Goal: Transaction & Acquisition: Purchase product/service

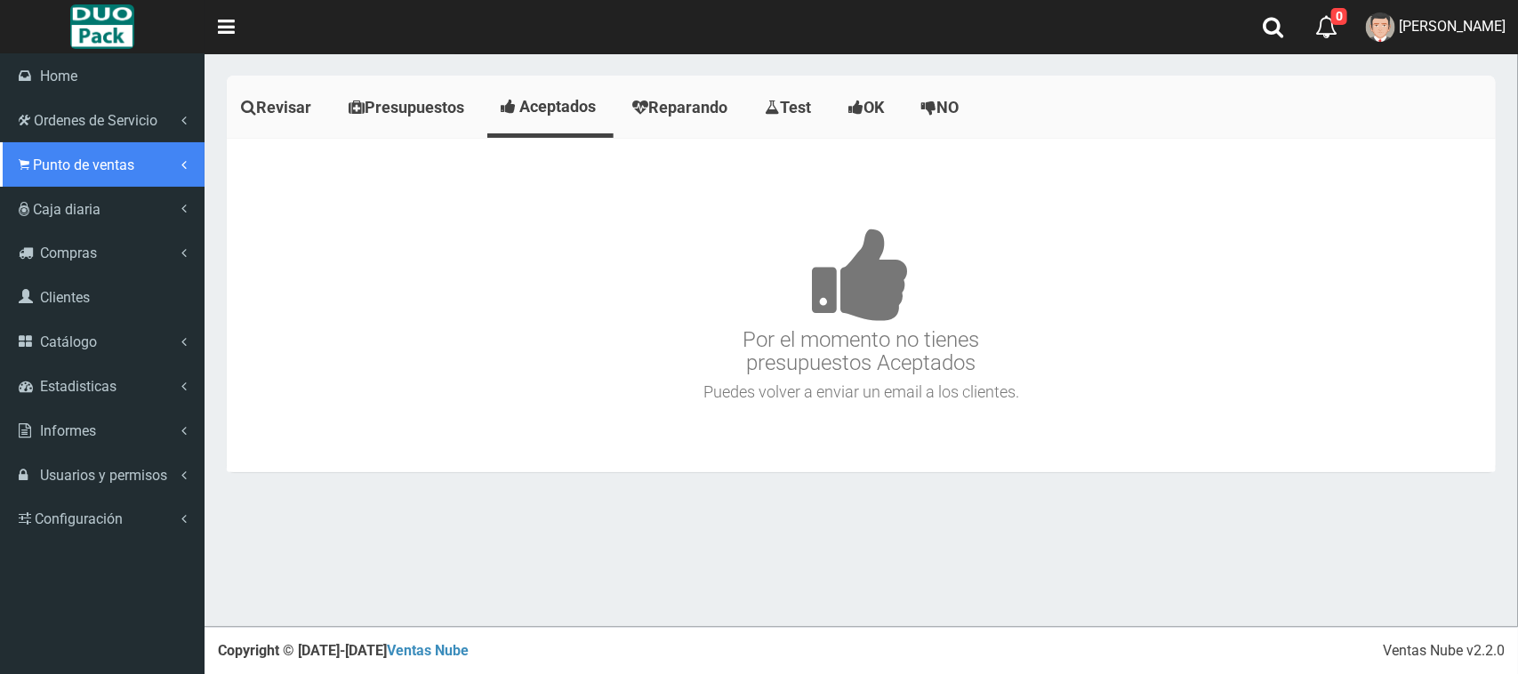
click at [15, 157] on link "Punto de ventas" at bounding box center [102, 164] width 205 height 44
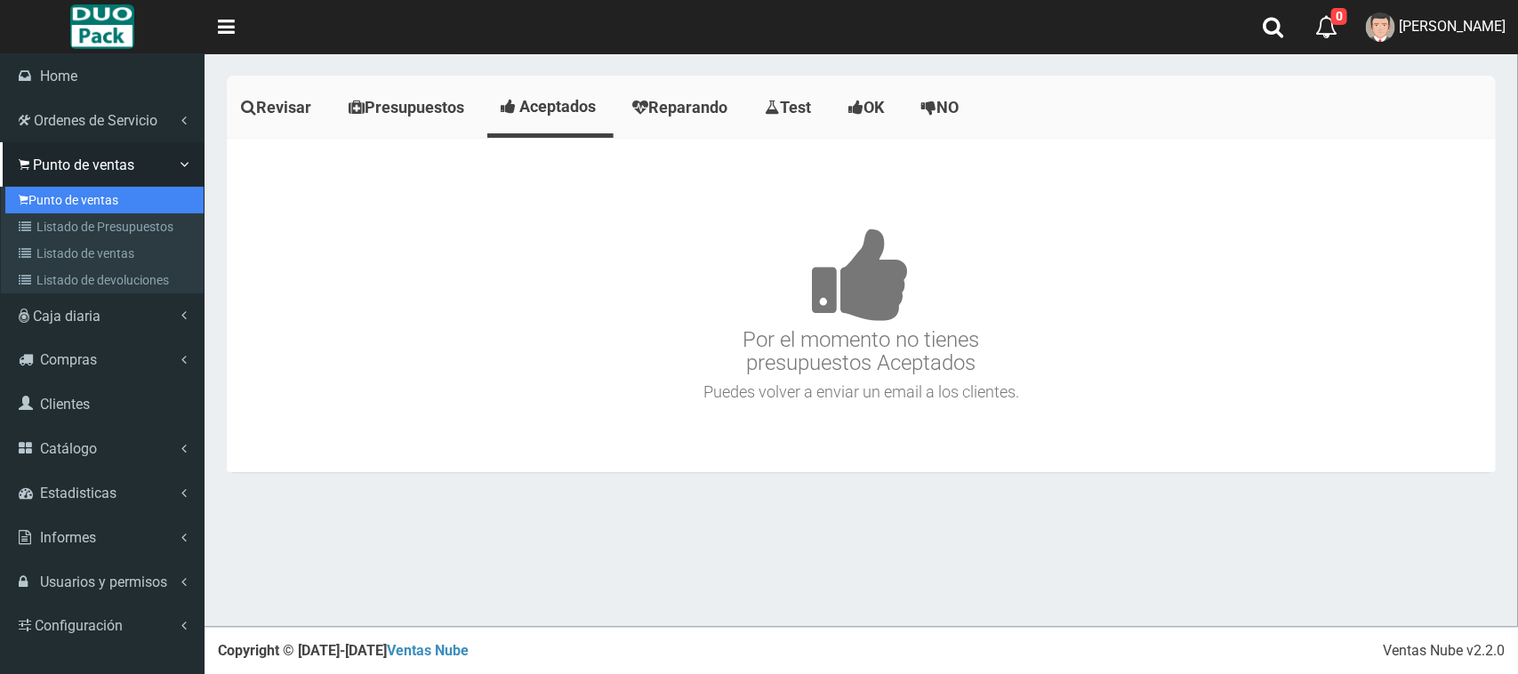
click at [123, 192] on link "Punto de ventas" at bounding box center [104, 200] width 198 height 27
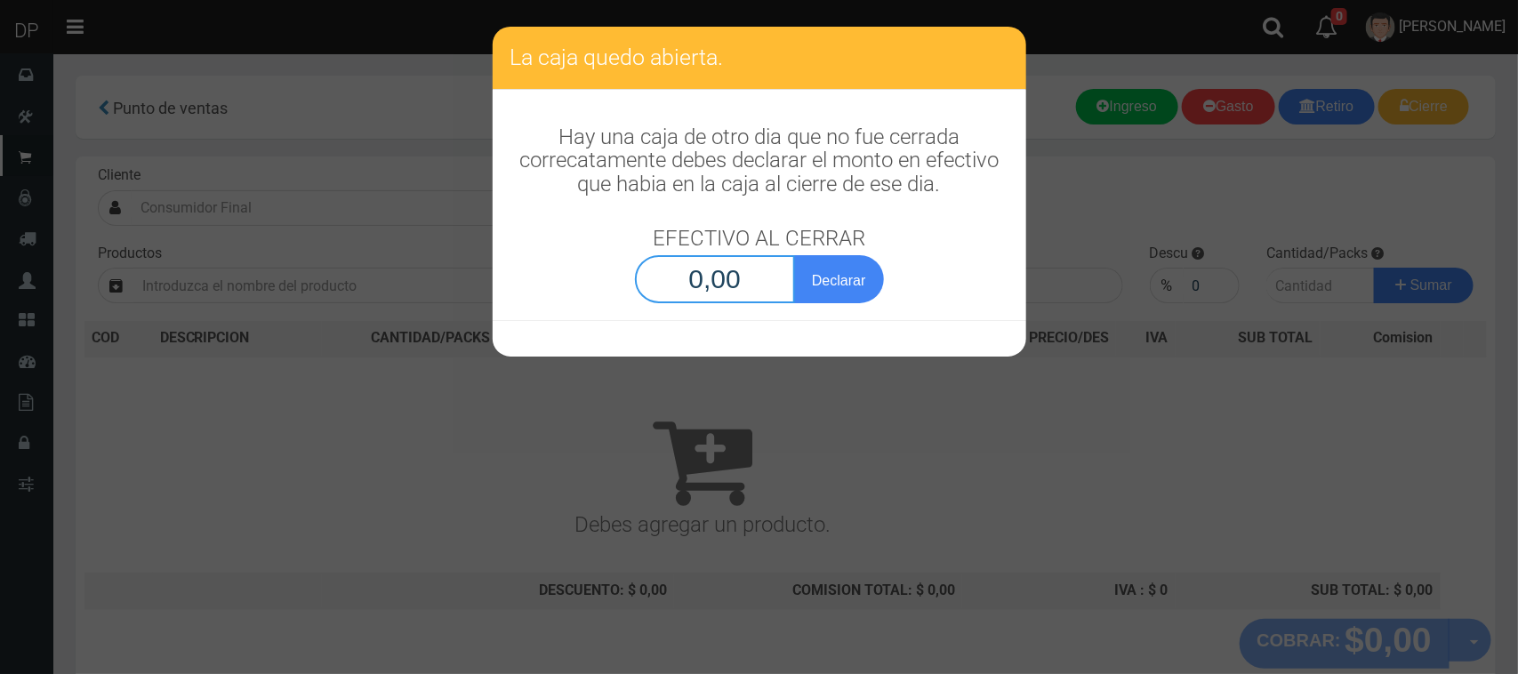
click at [730, 267] on input "0,00" at bounding box center [715, 279] width 161 height 48
type input "1,00"
click at [794, 255] on button "Declarar" at bounding box center [838, 279] width 89 height 48
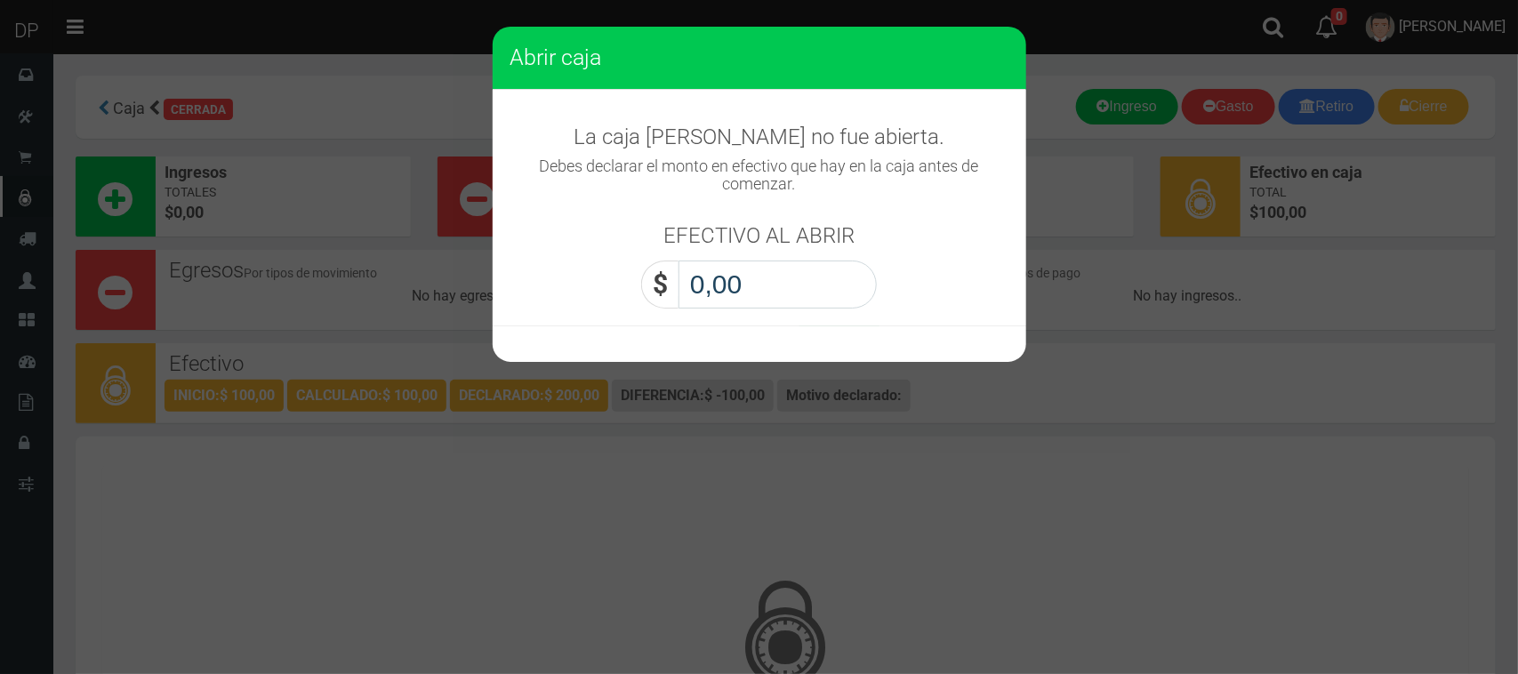
click at [753, 278] on input "0,00" at bounding box center [778, 285] width 198 height 48
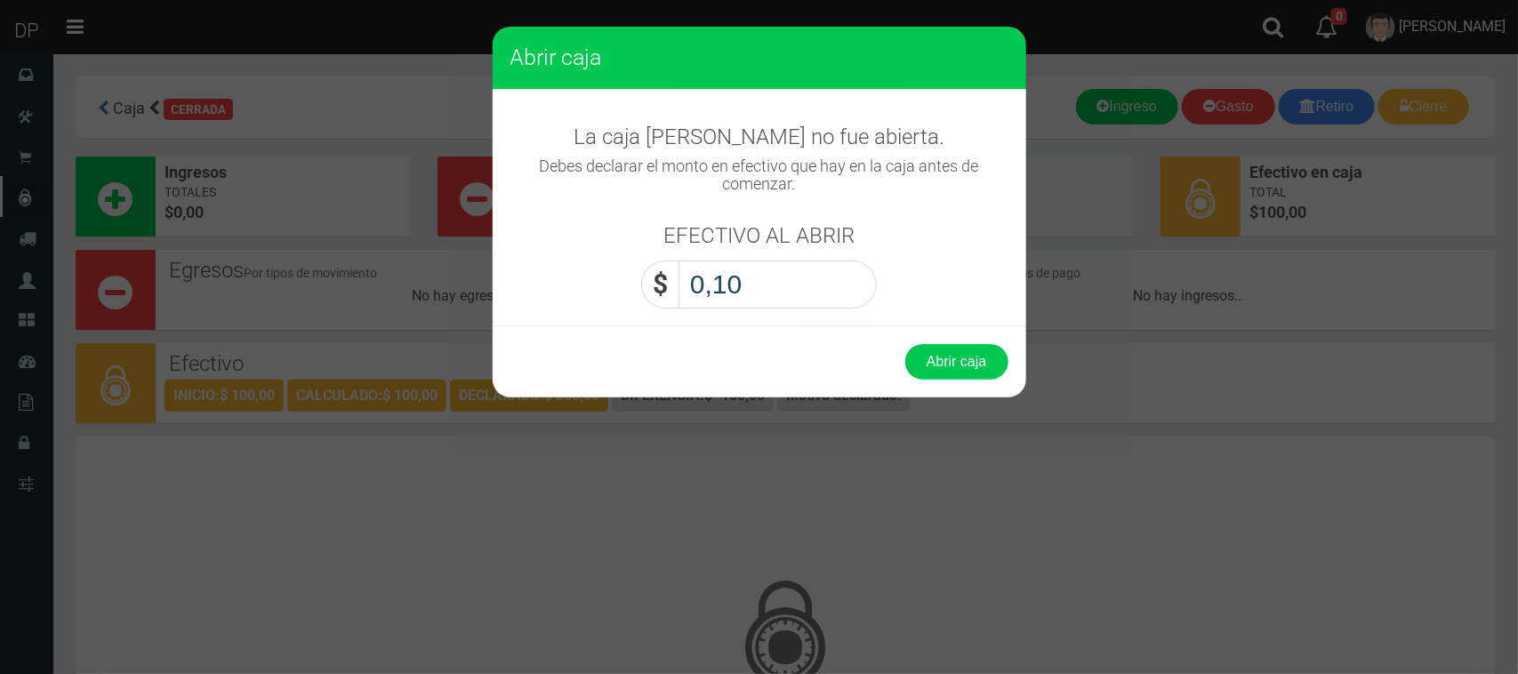
type input "1,00"
click at [906, 344] on button "Abrir caja" at bounding box center [957, 362] width 103 height 36
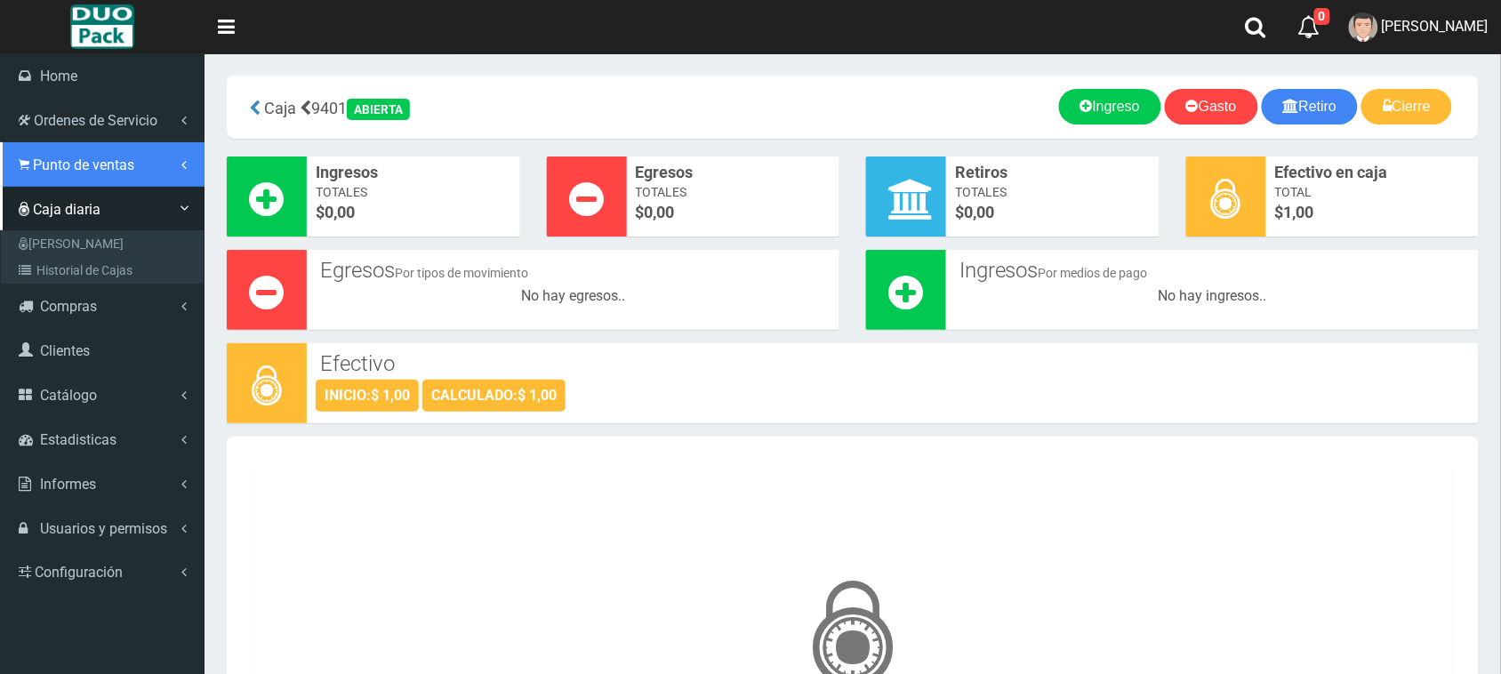
click at [74, 165] on span "Punto de ventas" at bounding box center [83, 165] width 101 height 17
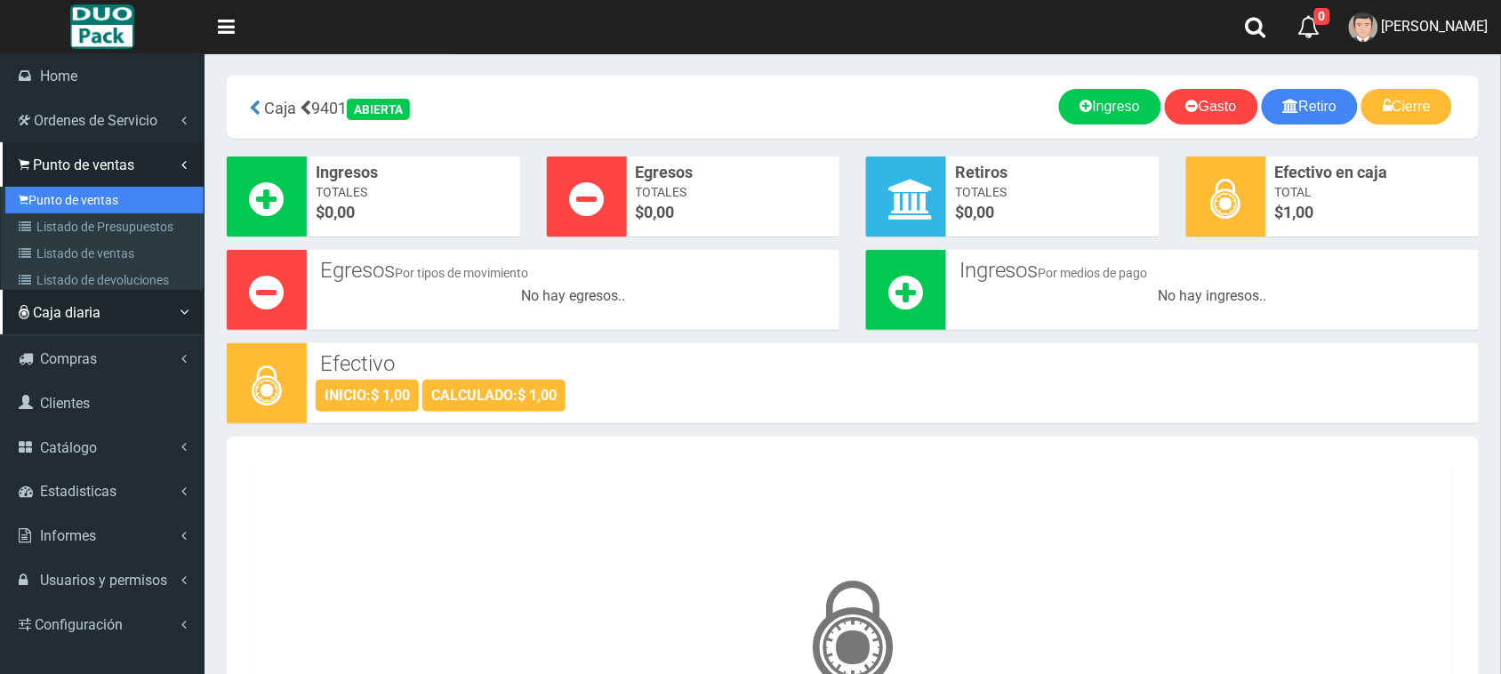
click at [90, 205] on link "Punto de ventas" at bounding box center [104, 200] width 198 height 27
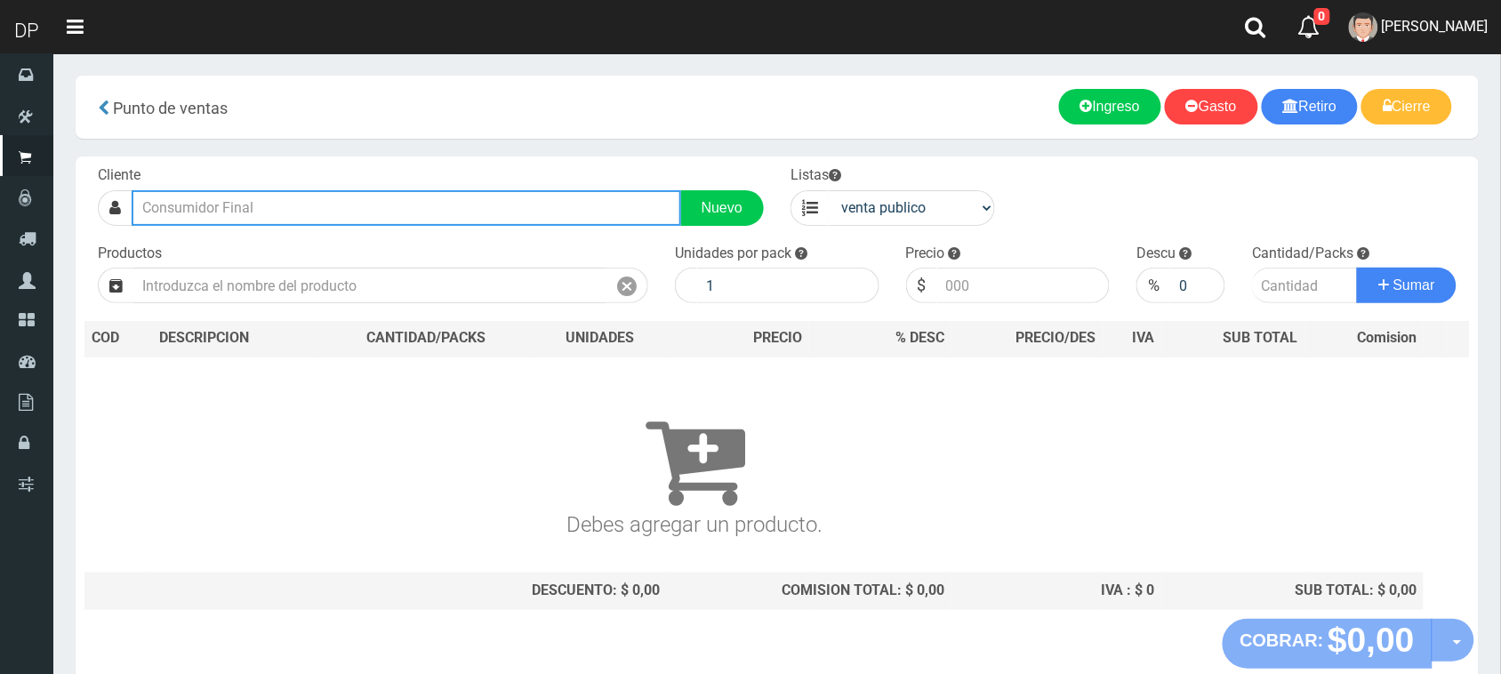
click at [289, 216] on input "text" at bounding box center [407, 208] width 550 height 36
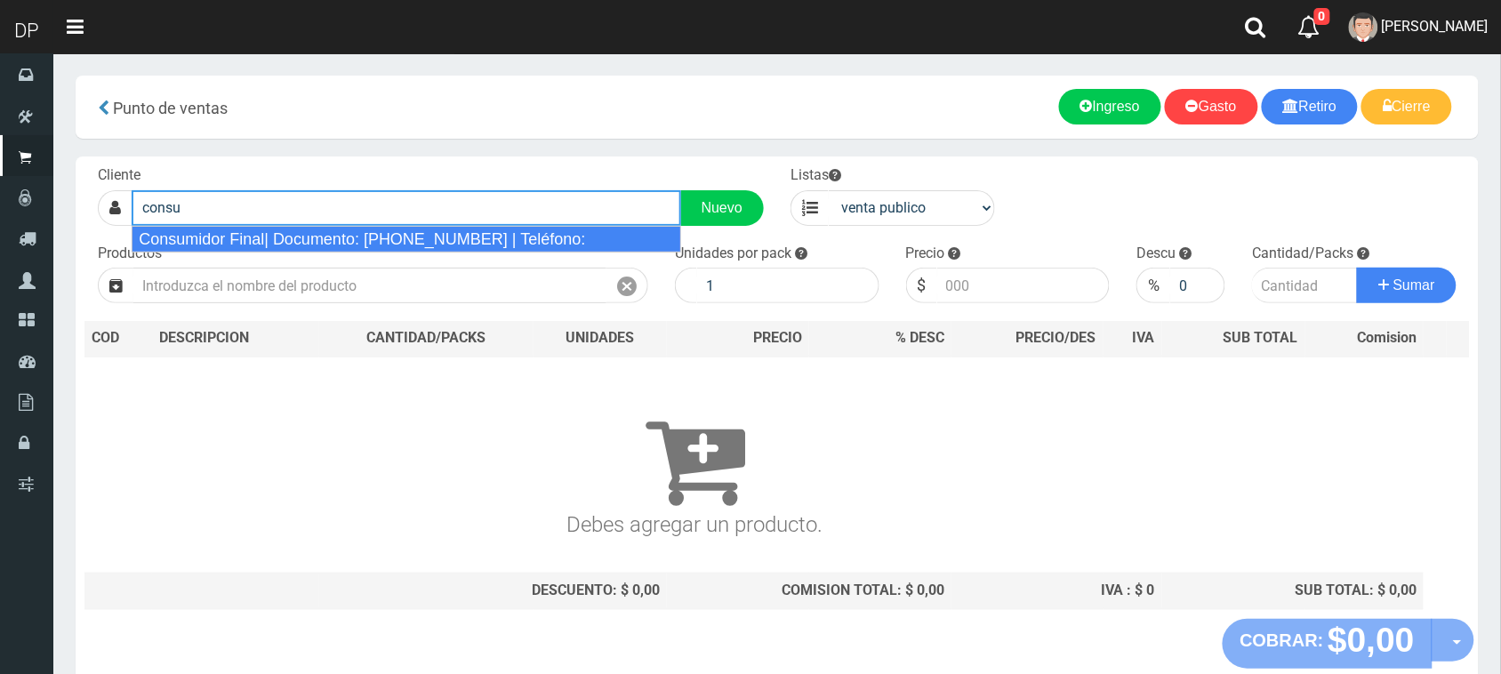
click at [322, 247] on div "Consumidor Final| Documento: 65466464 | Teléfono:" at bounding box center [407, 239] width 550 height 27
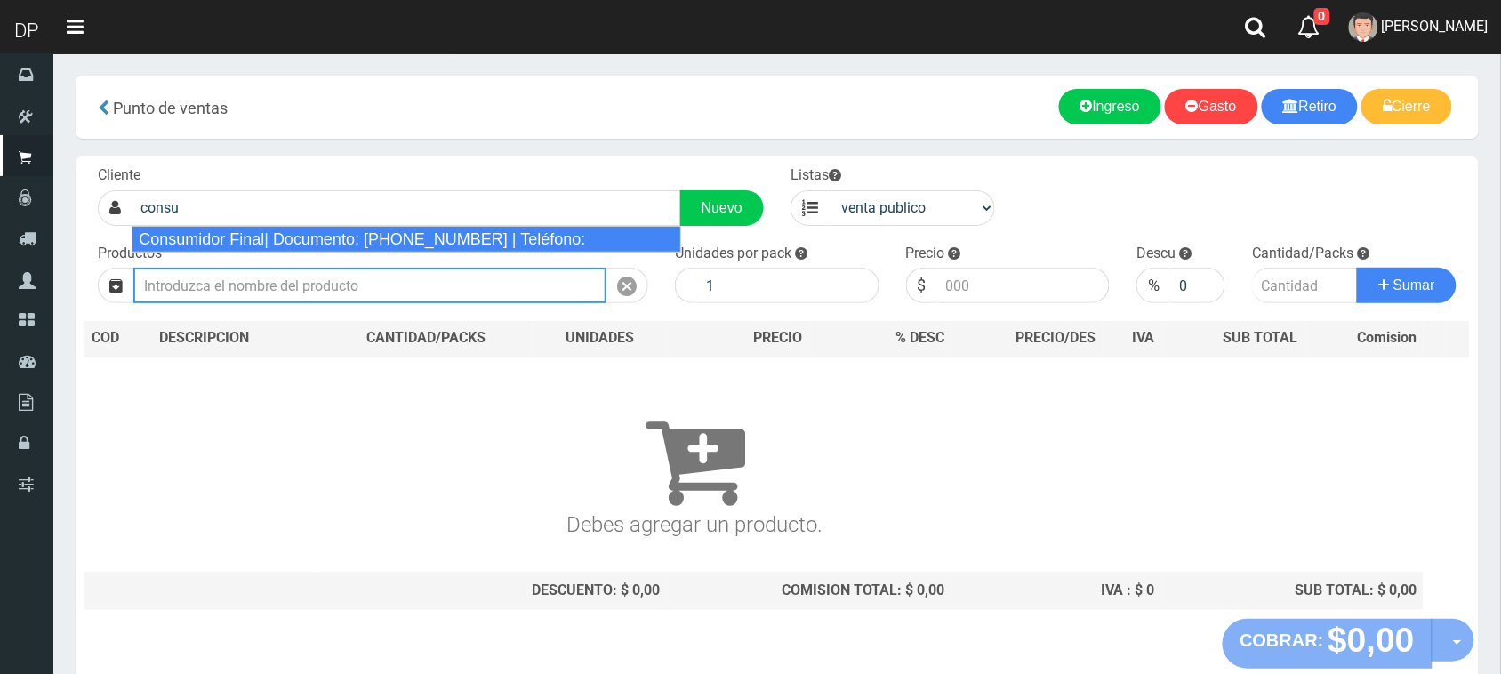
type input "Consumidor Final| Documento: 65466464 | Teléfono:"
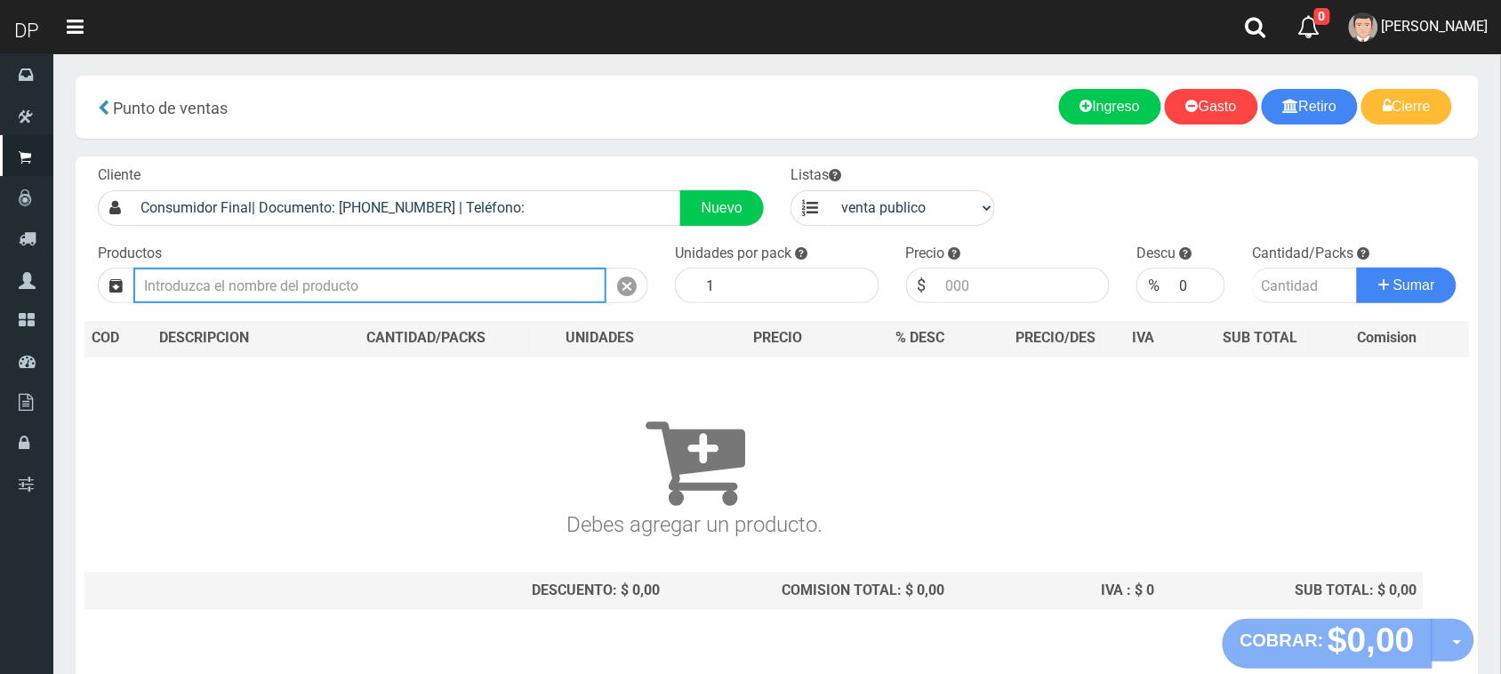
click at [310, 285] on input "text" at bounding box center [369, 286] width 473 height 36
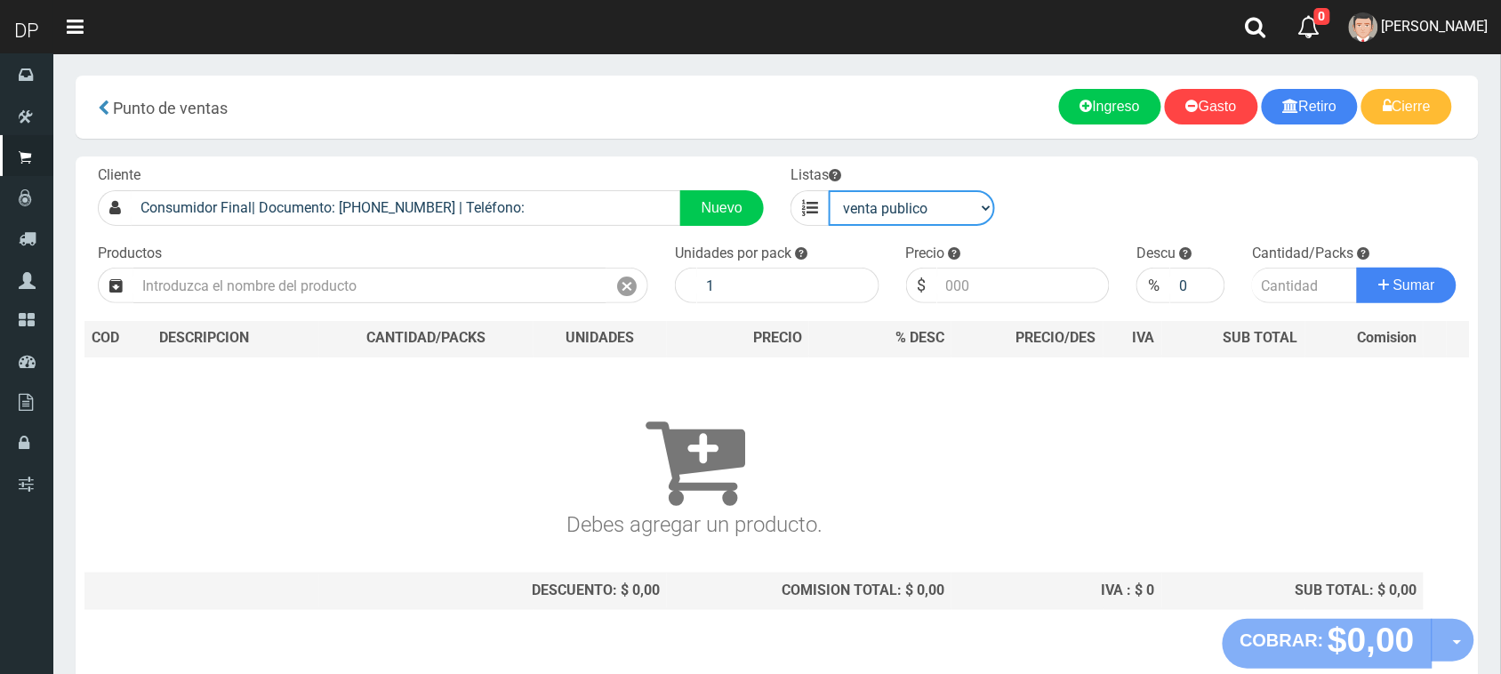
drag, startPoint x: 922, startPoint y: 207, endPoint x: 928, endPoint y: 221, distance: 14.4
click at [922, 207] on select "venta publico Sup chinos reventas" at bounding box center [912, 208] width 166 height 36
select select "3"
click at [829, 190] on select "venta publico Sup chinos reventas" at bounding box center [912, 208] width 166 height 36
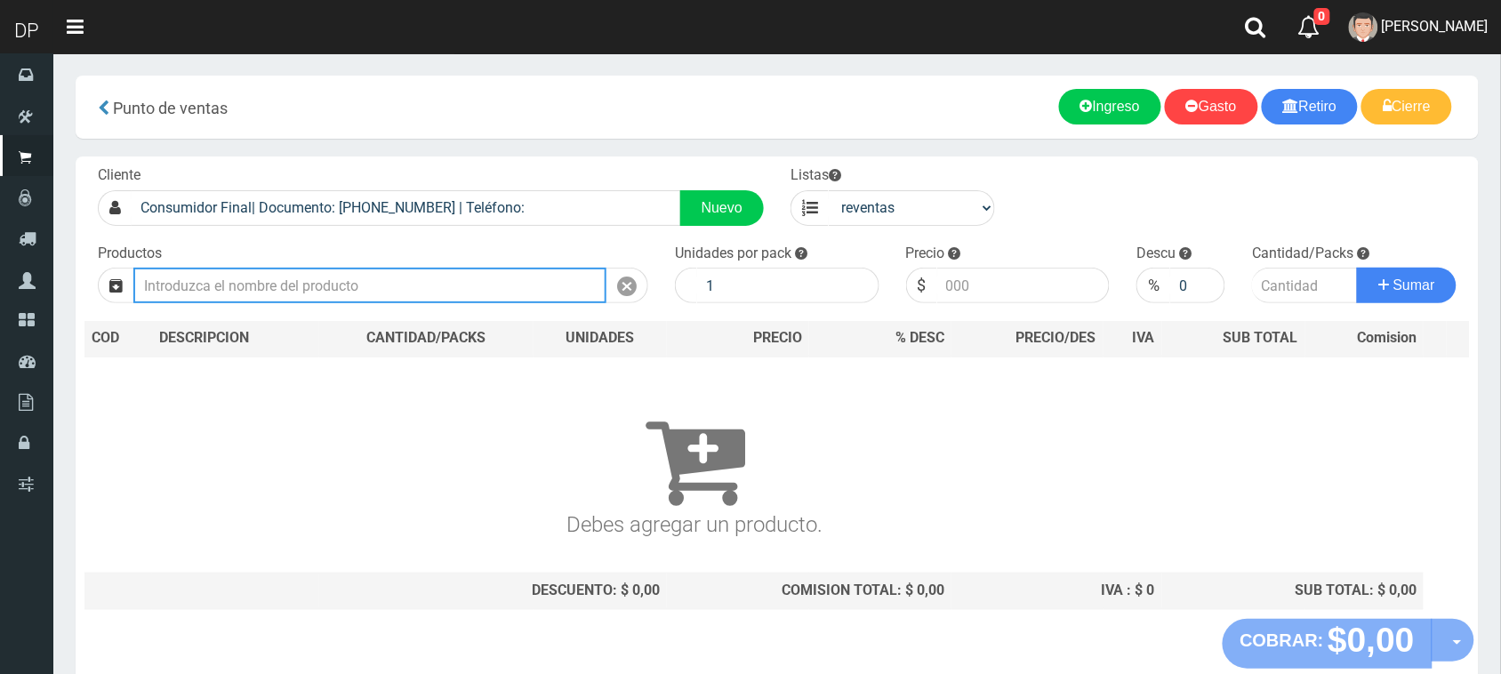
click at [294, 292] on input "text" at bounding box center [369, 286] width 473 height 36
type input "a"
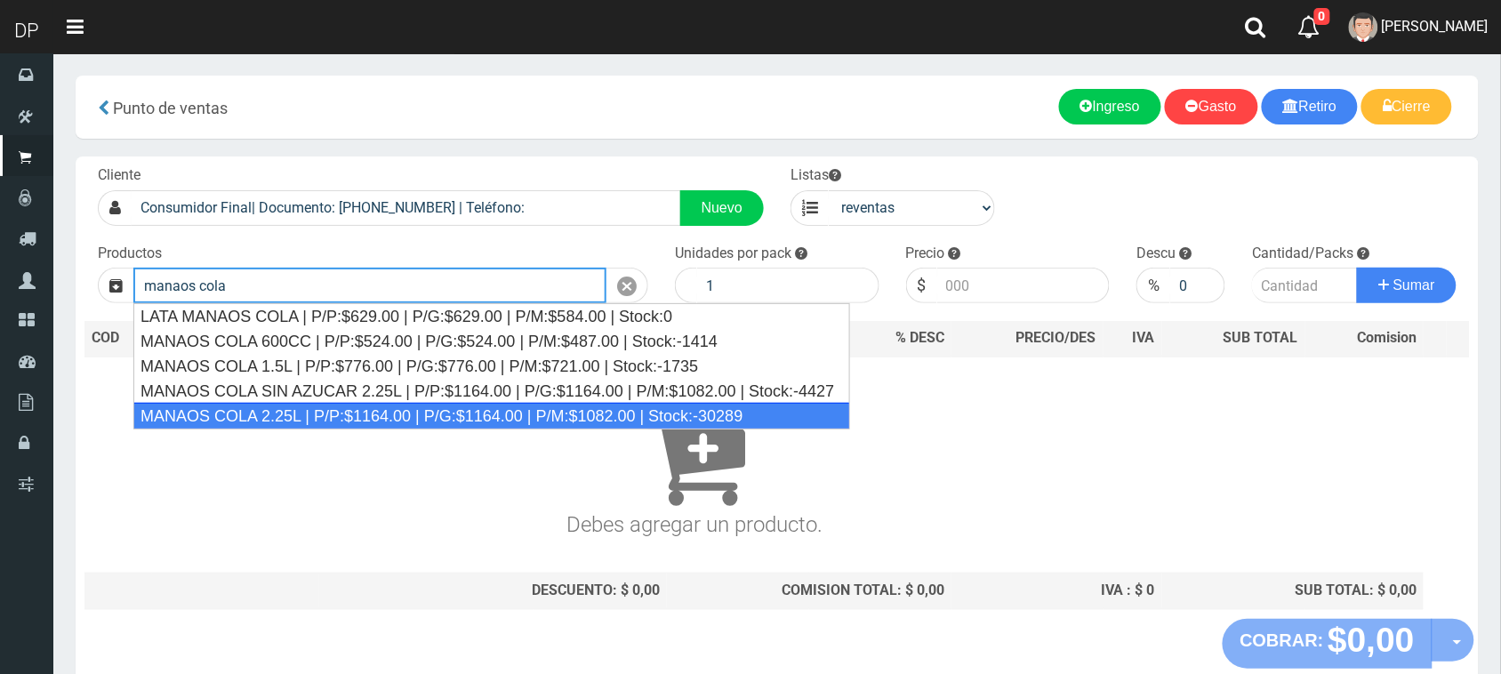
click at [318, 412] on div "MANAOS COLA 2.25L | P/P:$1164.00 | P/G:$1164.00 | P/M:$1082.00 | Stock:-30289" at bounding box center [491, 416] width 717 height 27
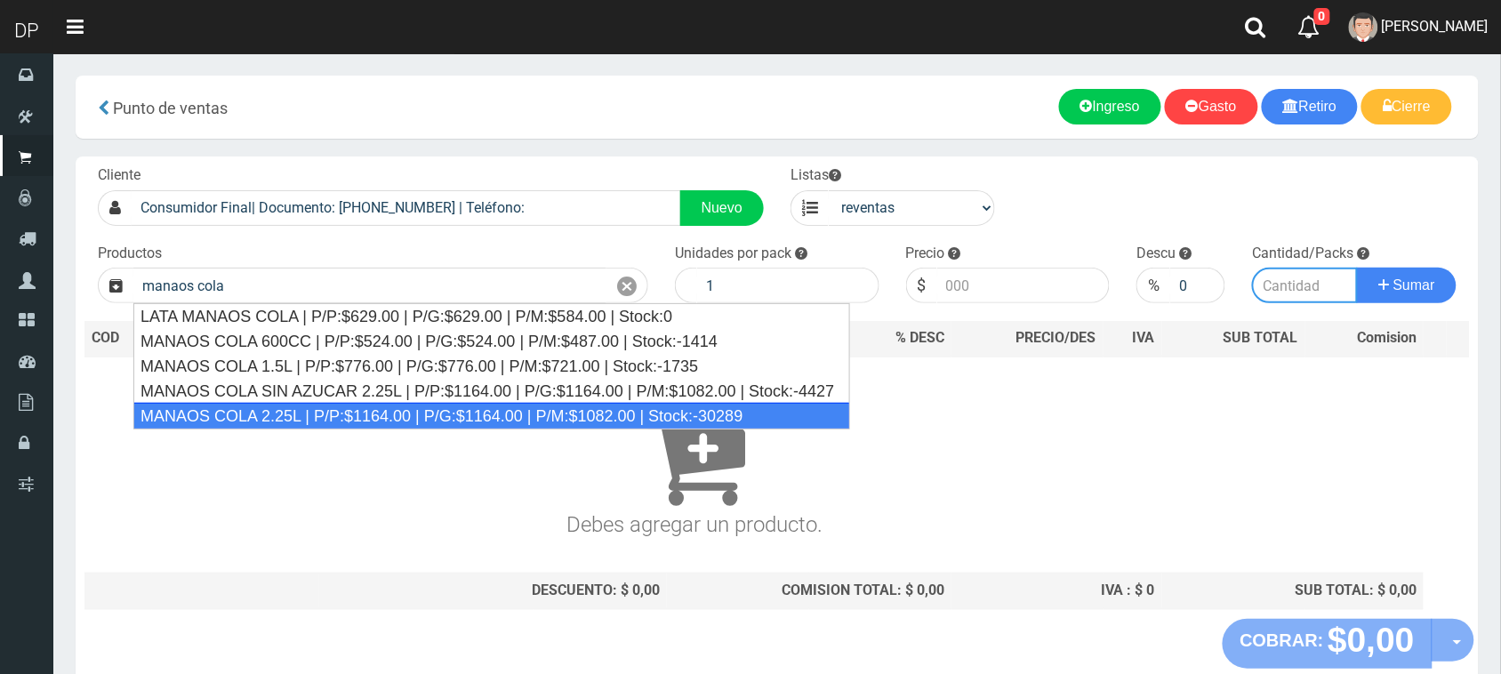
type input "MANAOS COLA 2.25L | P/P:$1164.00 | P/G:$1164.00 | P/M:$1082.00 | Stock:-30289"
type input "6"
type input "1082.00"
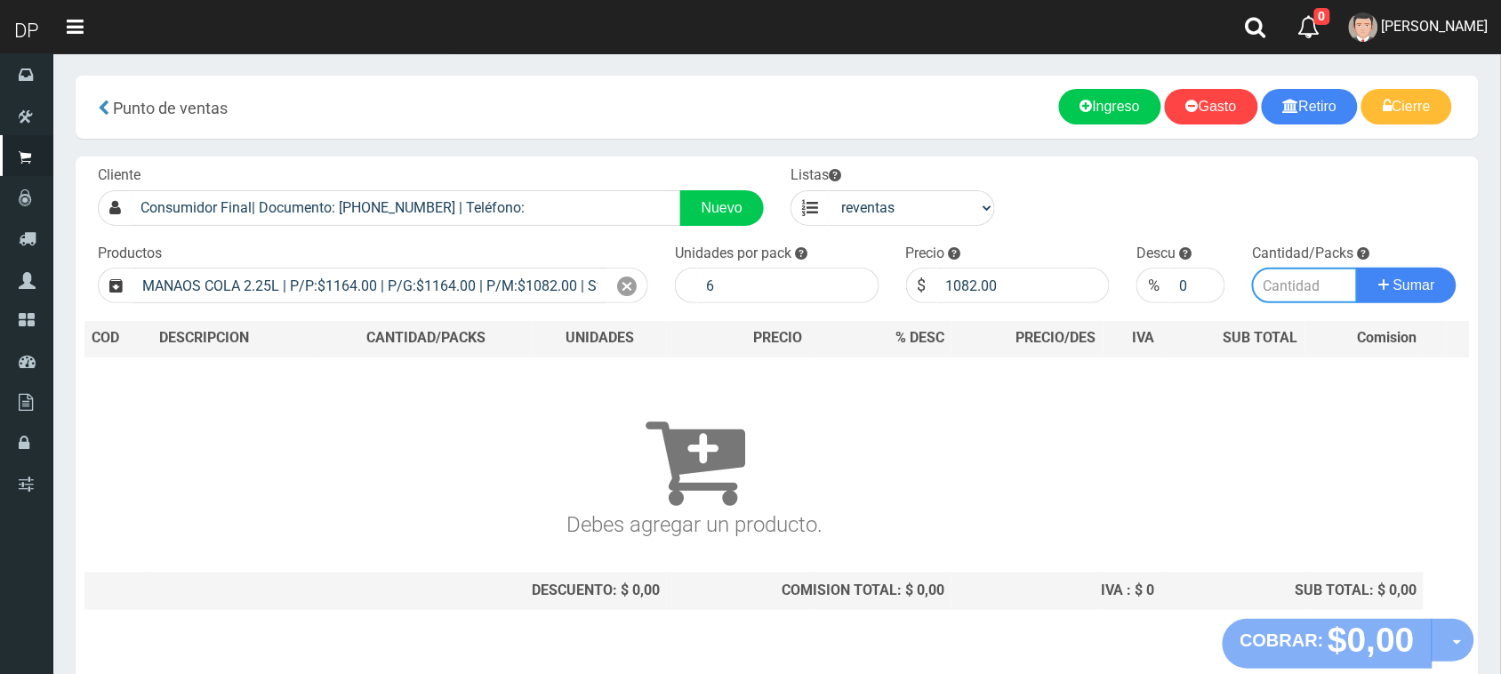
click at [1283, 286] on input "number" at bounding box center [1305, 286] width 106 height 36
type input "1"
click at [1357, 268] on button "Sumar" at bounding box center [1407, 286] width 100 height 36
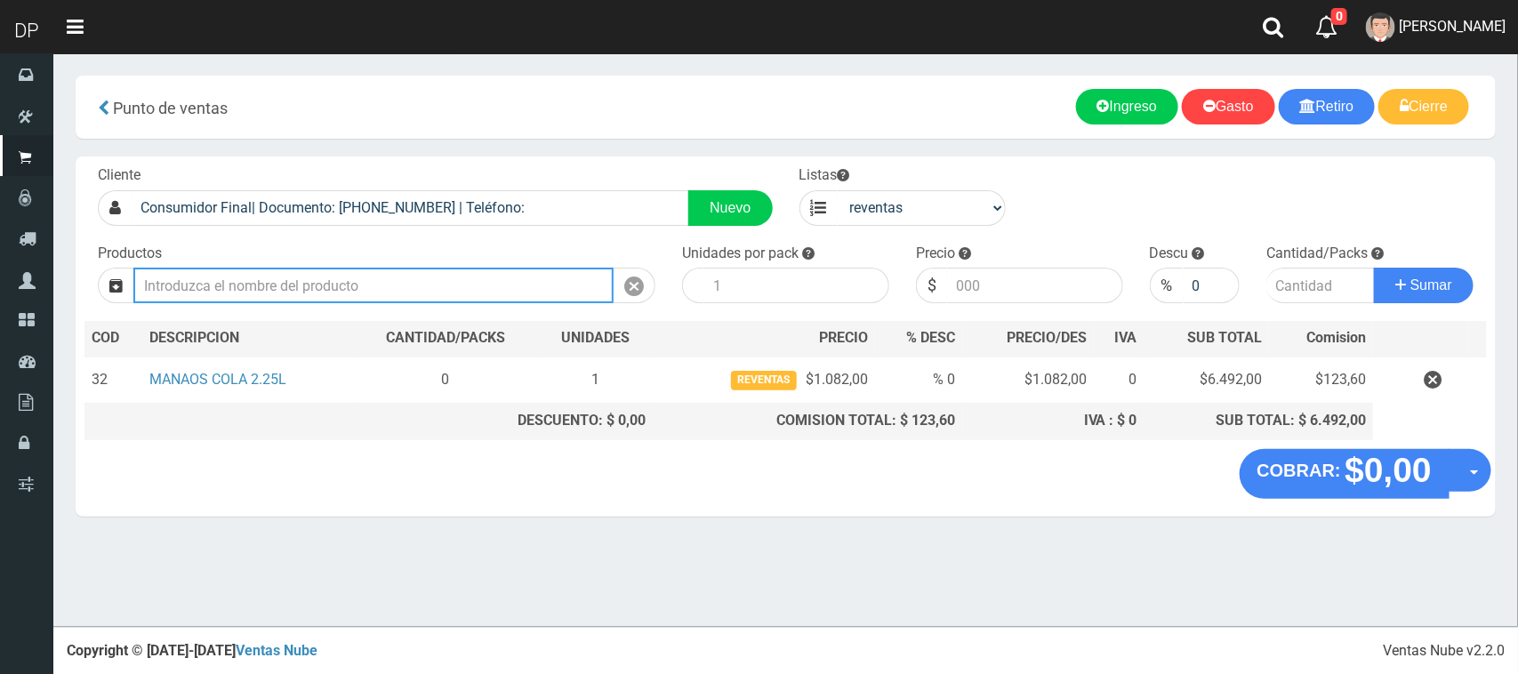
click at [361, 298] on input "text" at bounding box center [373, 286] width 480 height 36
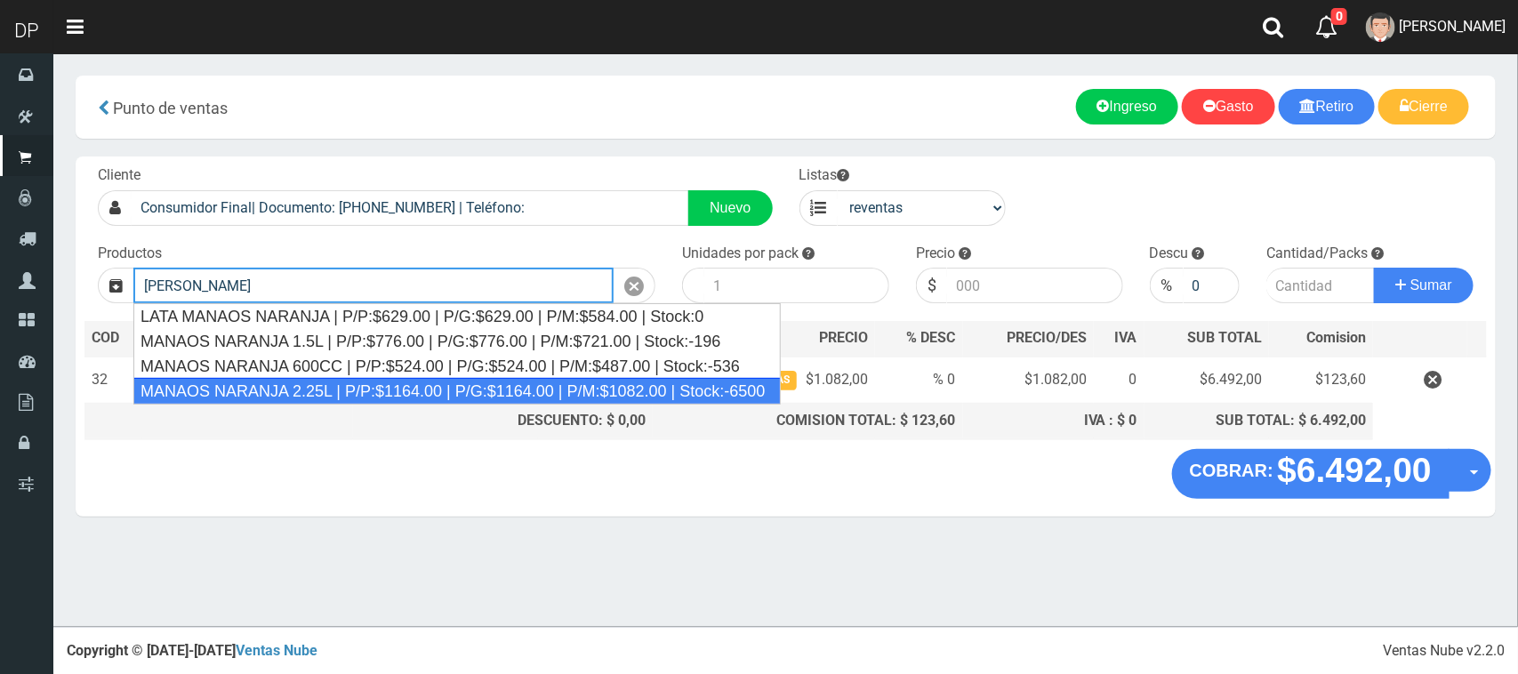
click at [381, 405] on div "MANAOS NARANJA 2.25L | P/P:$1164.00 | P/G:$1164.00 | P/M:$1082.00 | Stock:-6500" at bounding box center [457, 391] width 648 height 27
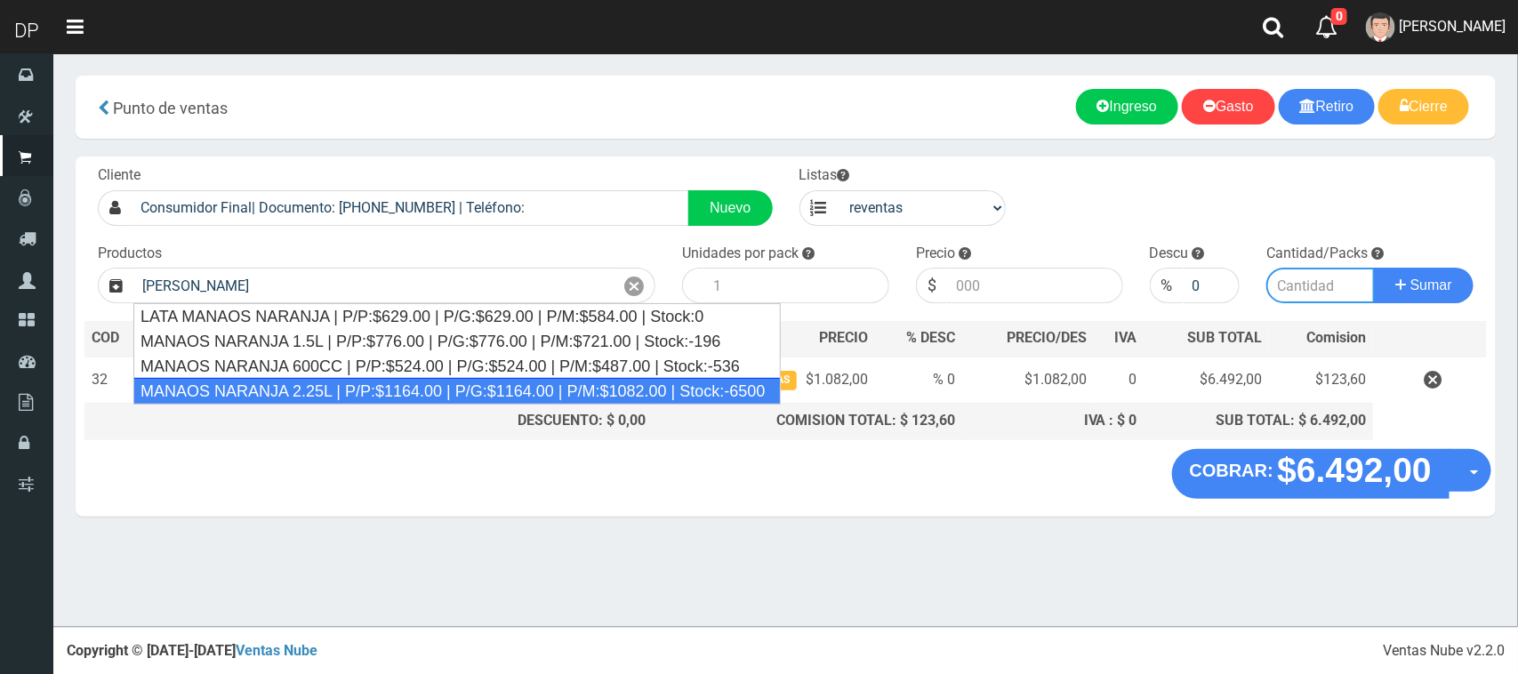
type input "MANAOS NARANJA 2.25L | P/P:$1164.00 | P/G:$1164.00 | P/M:$1082.00 | Stock:-6500"
type input "6"
type input "1082.00"
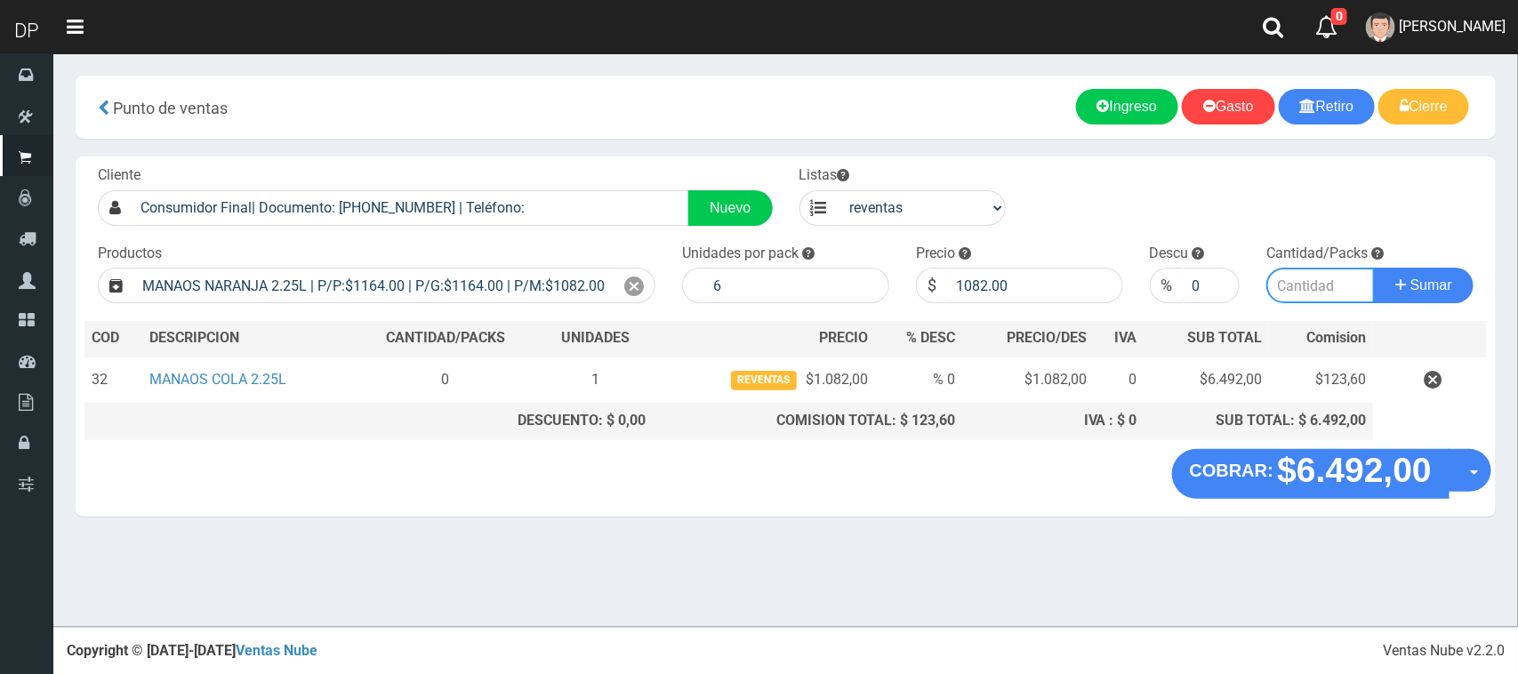
click at [1308, 287] on input "number" at bounding box center [1321, 286] width 109 height 36
type input "1"
click at [1374, 268] on button "Sumar" at bounding box center [1424, 286] width 100 height 36
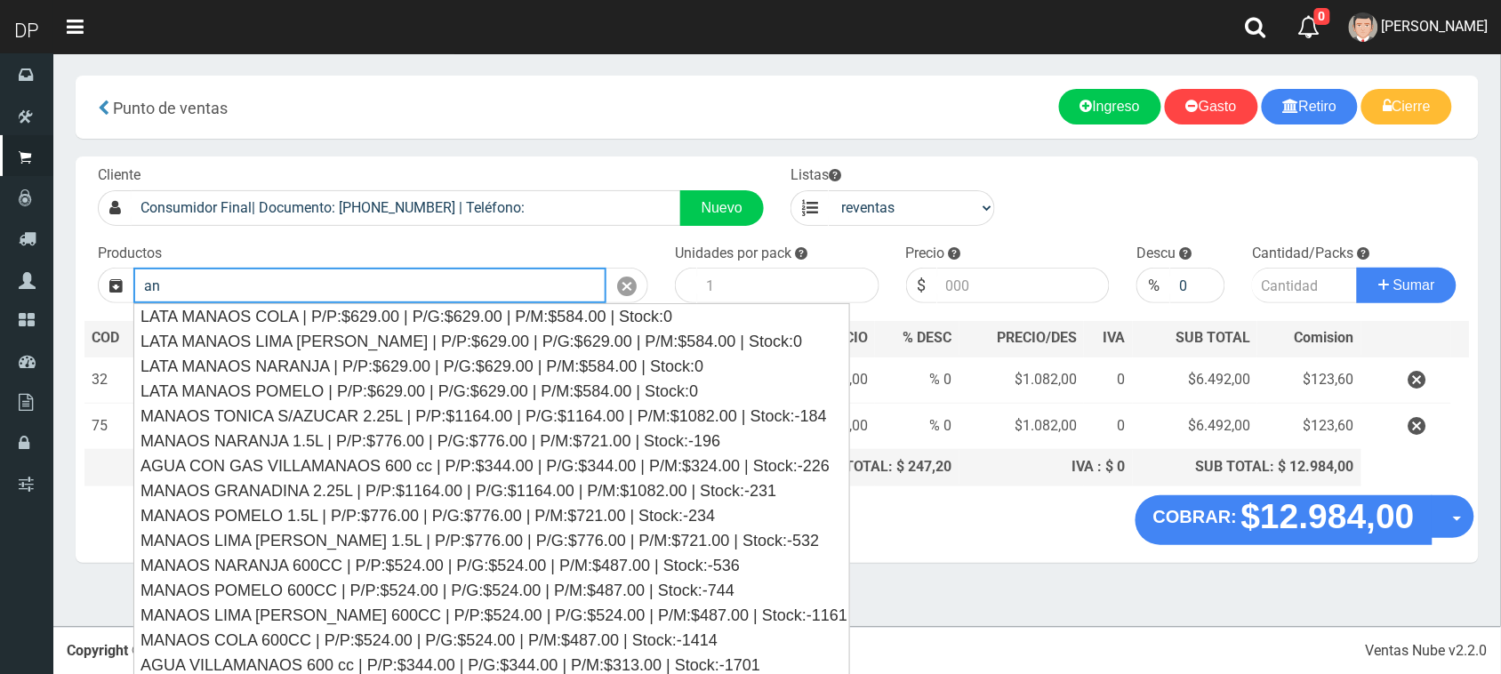
type input "a"
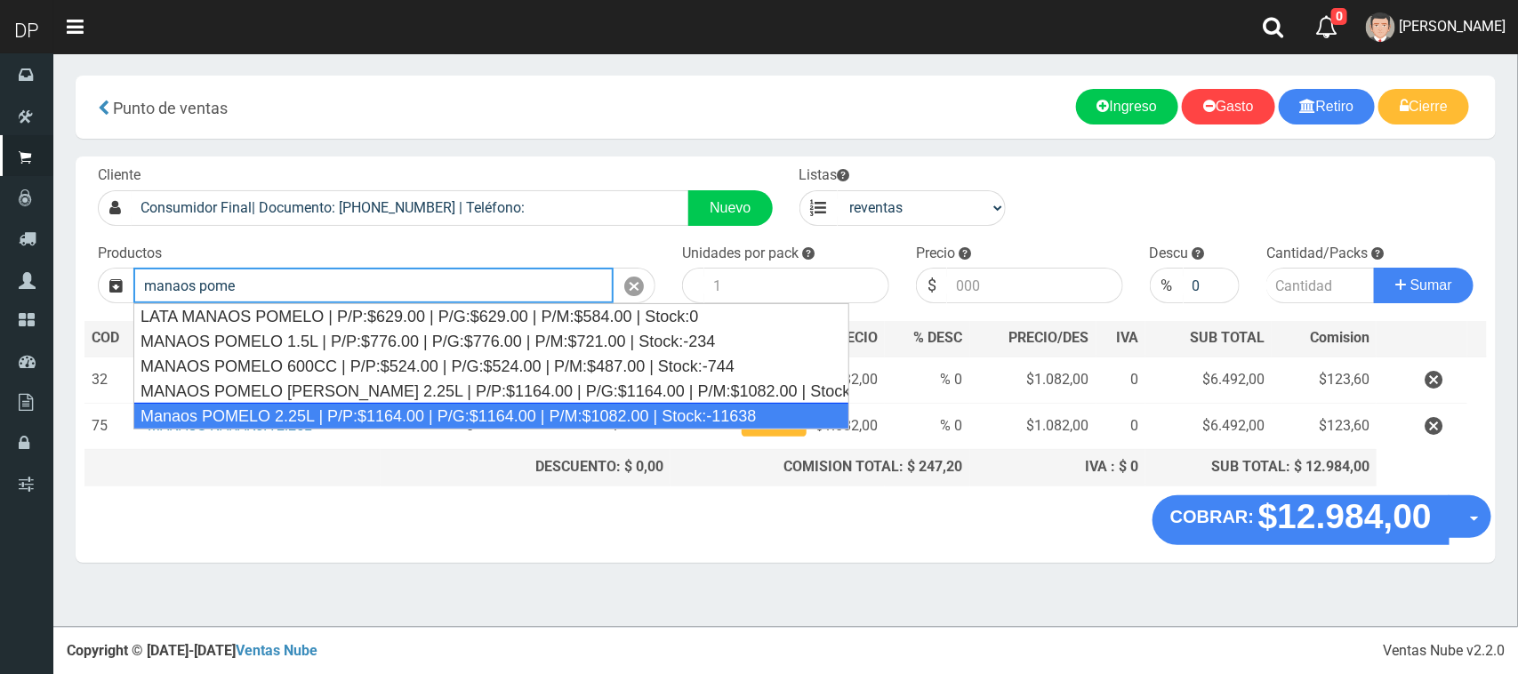
click at [419, 411] on div "Manaos POMELO 2.25L | P/P:$1164.00 | P/G:$1164.00 | P/M:$1082.00 | Stock:-11638" at bounding box center [491, 416] width 716 height 27
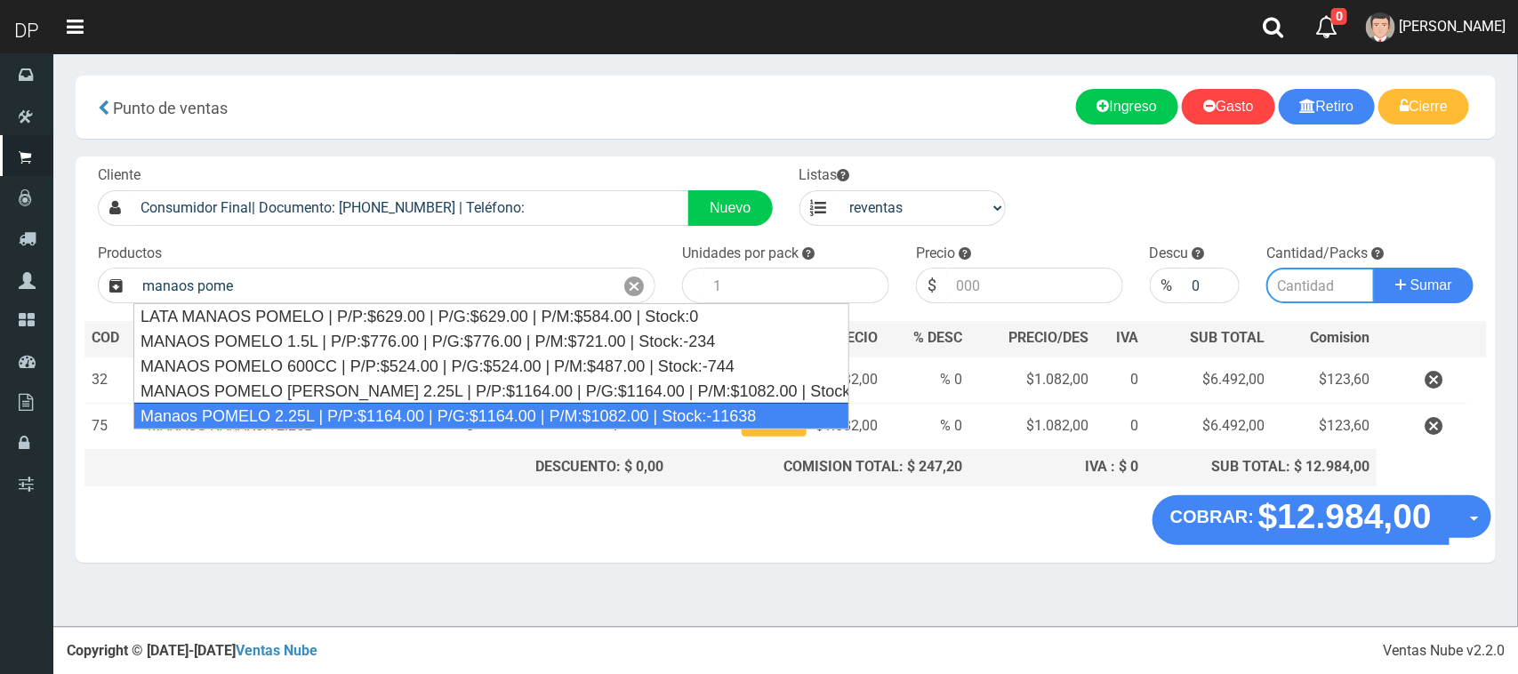
type input "Manaos POMELO 2.25L | P/P:$1164.00 | P/G:$1164.00 | P/M:$1082.00 | Stock:-11638"
type input "6"
type input "1082.00"
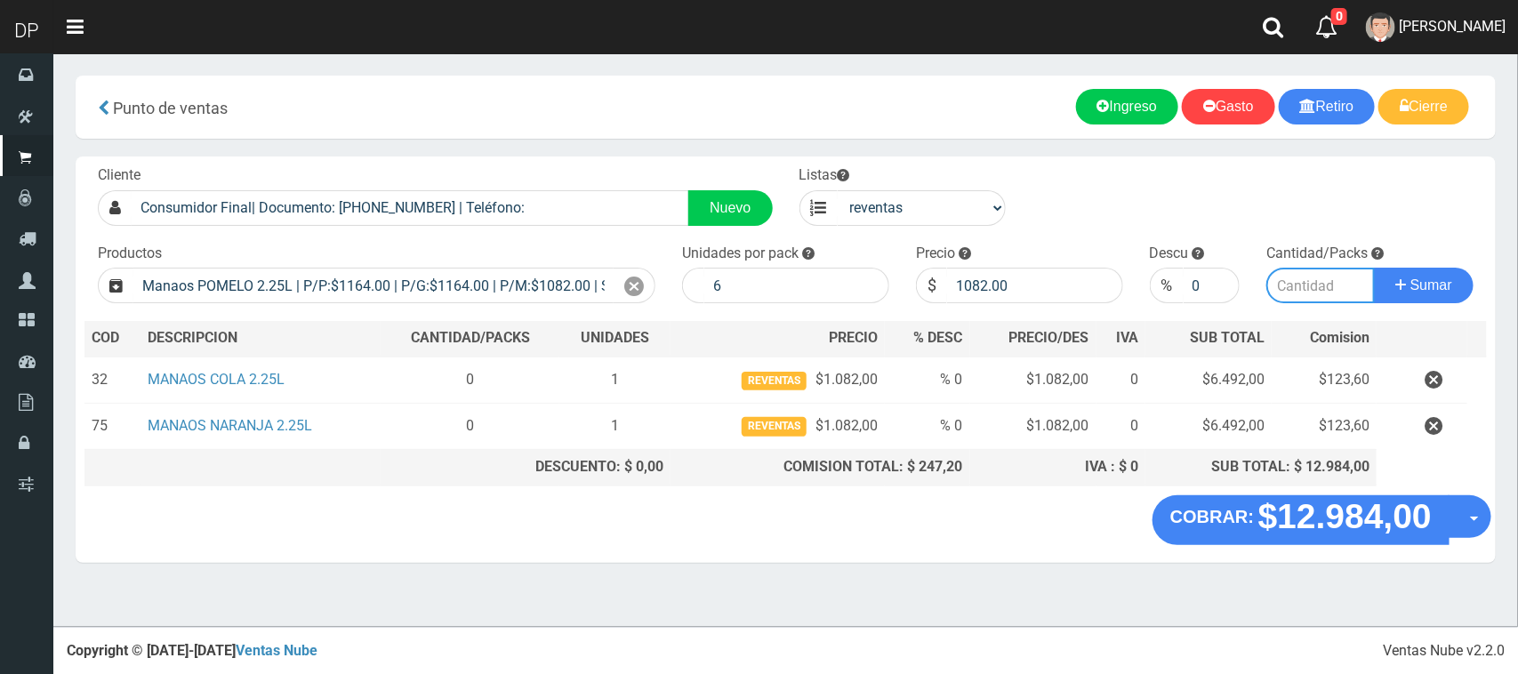
click at [1314, 283] on input "number" at bounding box center [1321, 286] width 109 height 36
type input "1"
click at [1374, 268] on button "Sumar" at bounding box center [1424, 286] width 100 height 36
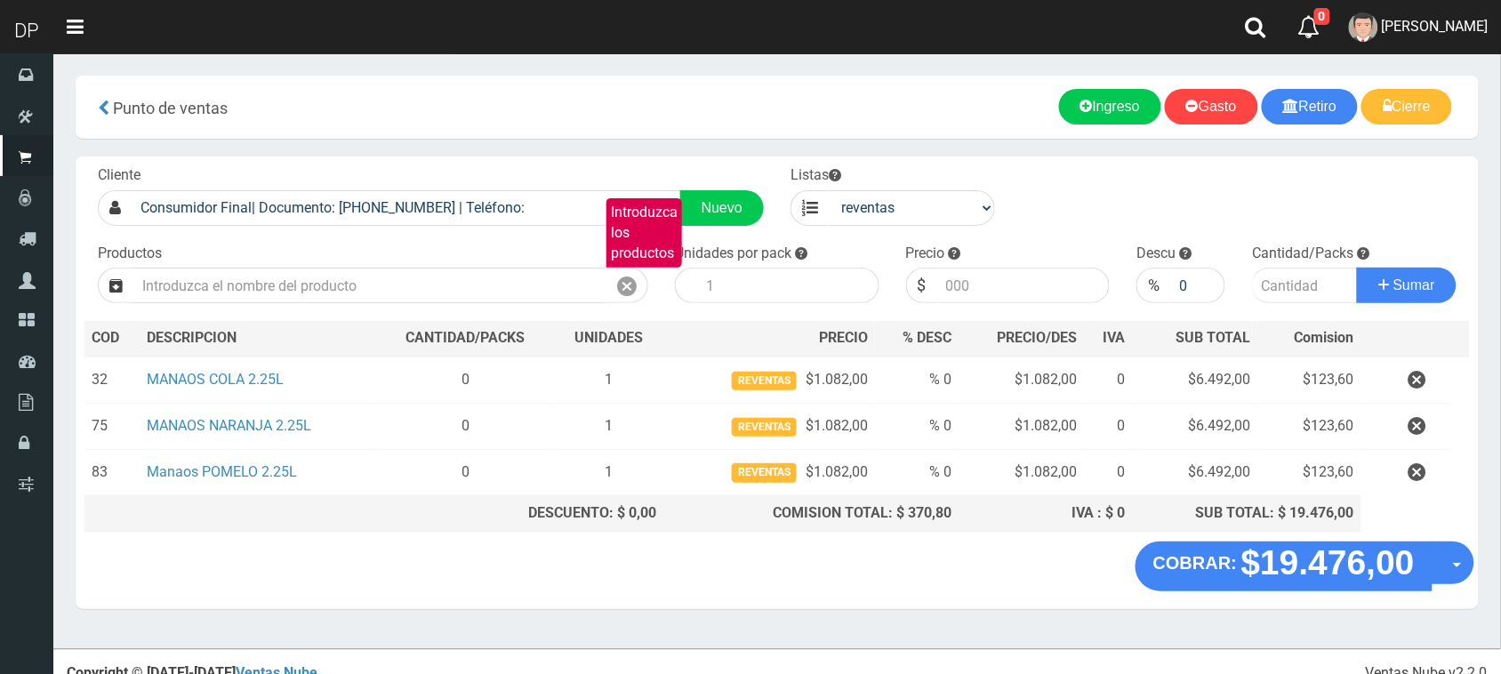
click at [385, 260] on div "Productos Introduzca los productos" at bounding box center [373, 274] width 577 height 60
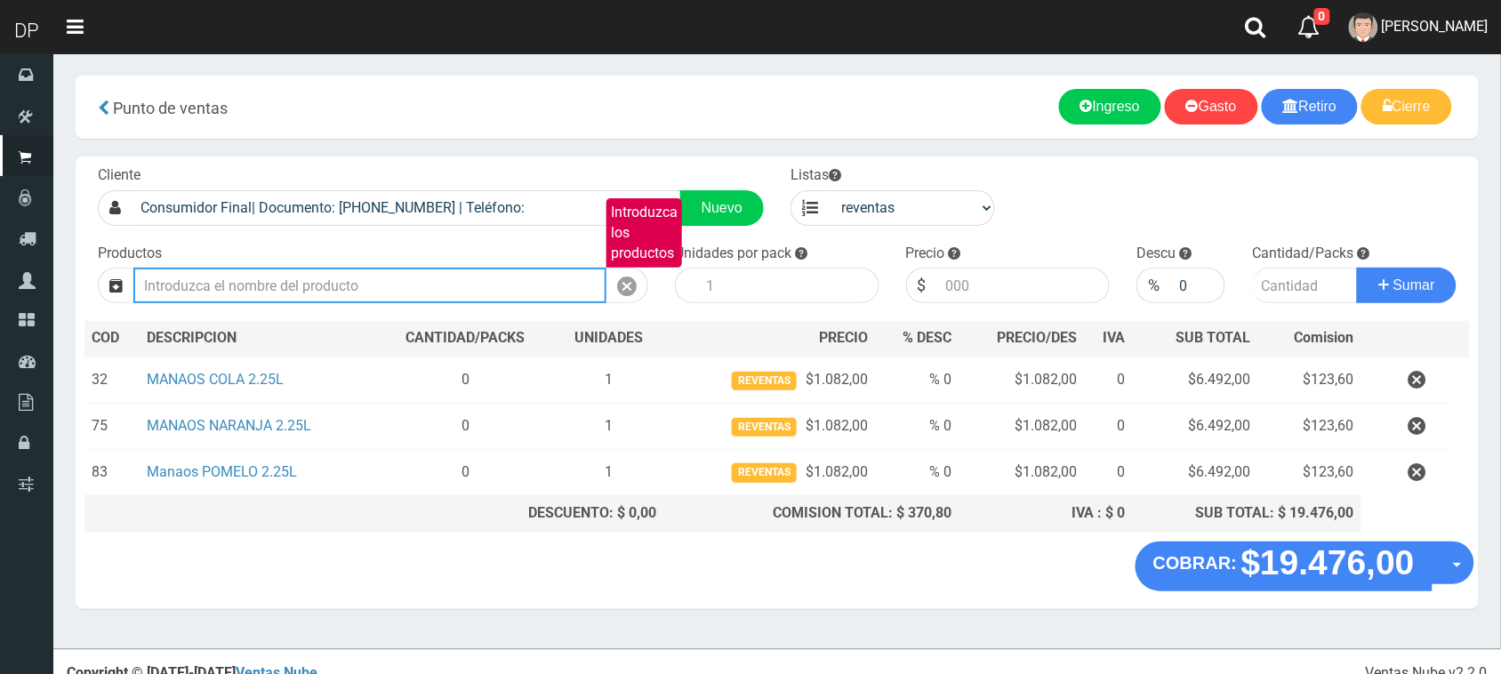
click at [366, 294] on input "Introduzca los productos" at bounding box center [369, 286] width 473 height 36
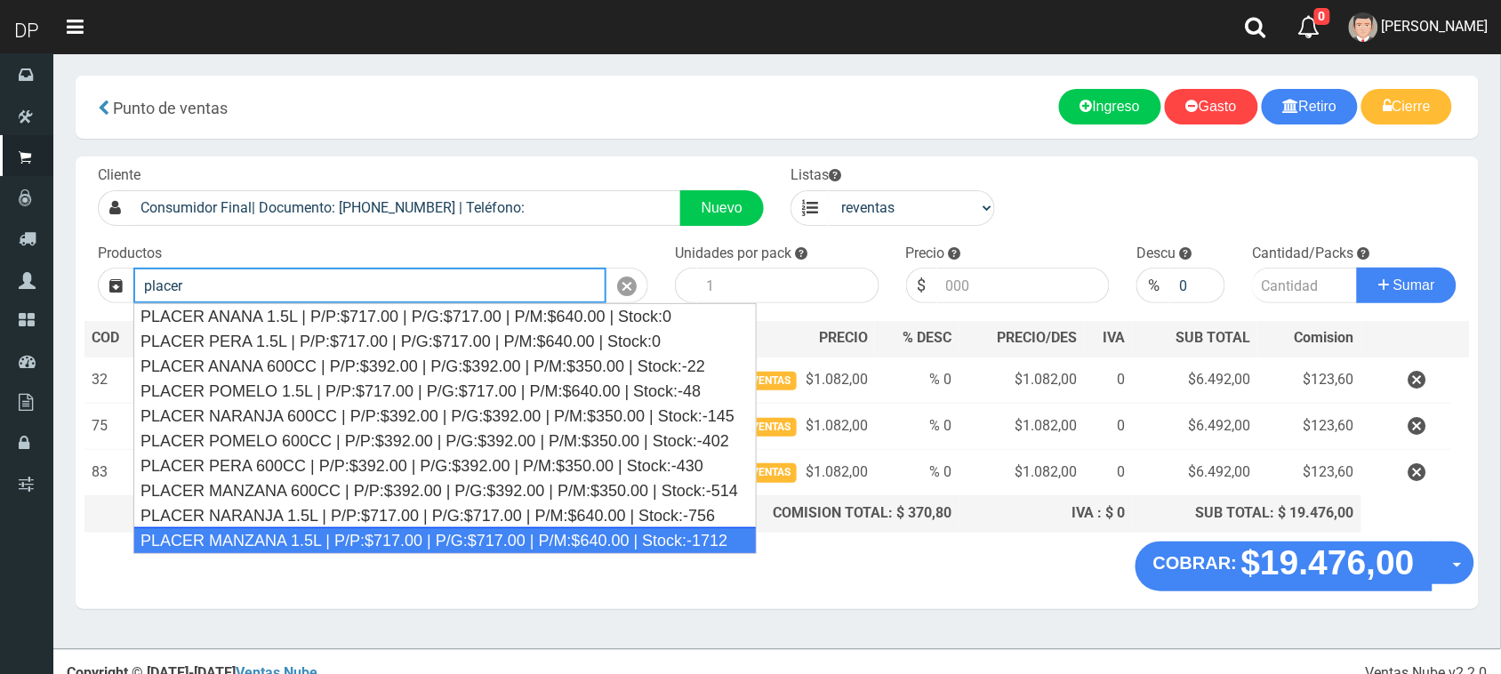
click at [334, 536] on div "PLACER MANZANA 1.5L | P/P:$717.00 | P/G:$717.00 | P/M:$640.00 | Stock:-1712" at bounding box center [445, 540] width 624 height 27
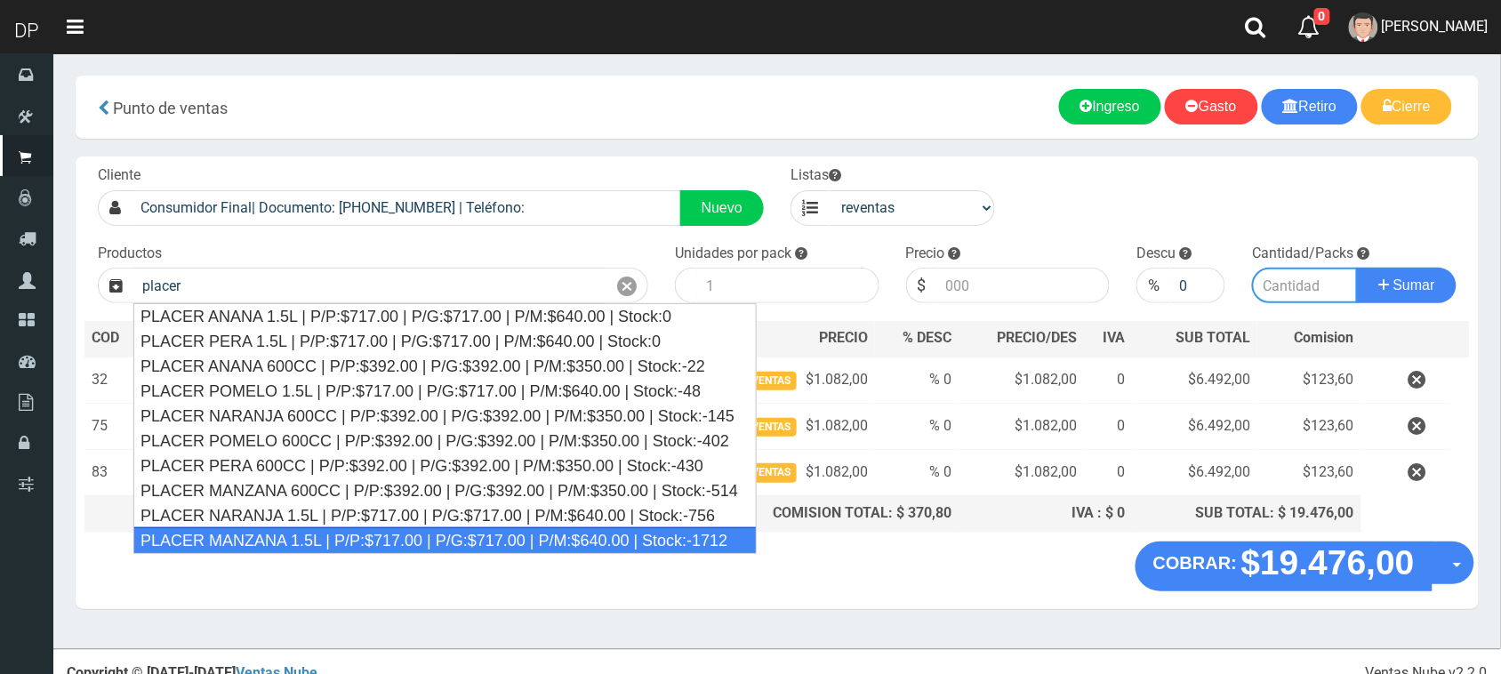
type input "PLACER MANZANA 1.5L | P/P:$717.00 | P/G:$717.00 | P/M:$640.00 | Stock:-1712"
type input "6"
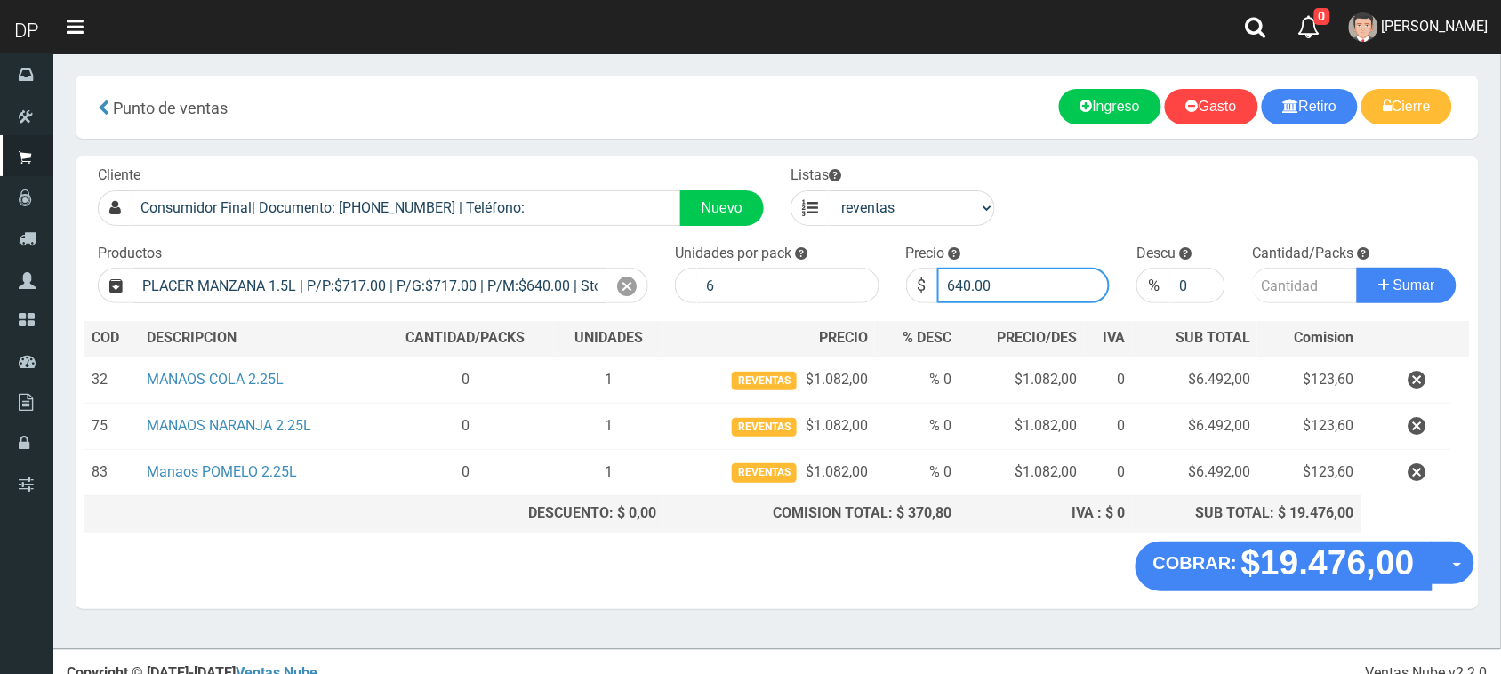
click at [1002, 277] on input "640.00" at bounding box center [1024, 286] width 173 height 36
type input "6"
type input "717"
click at [1288, 291] on input "number" at bounding box center [1305, 286] width 106 height 36
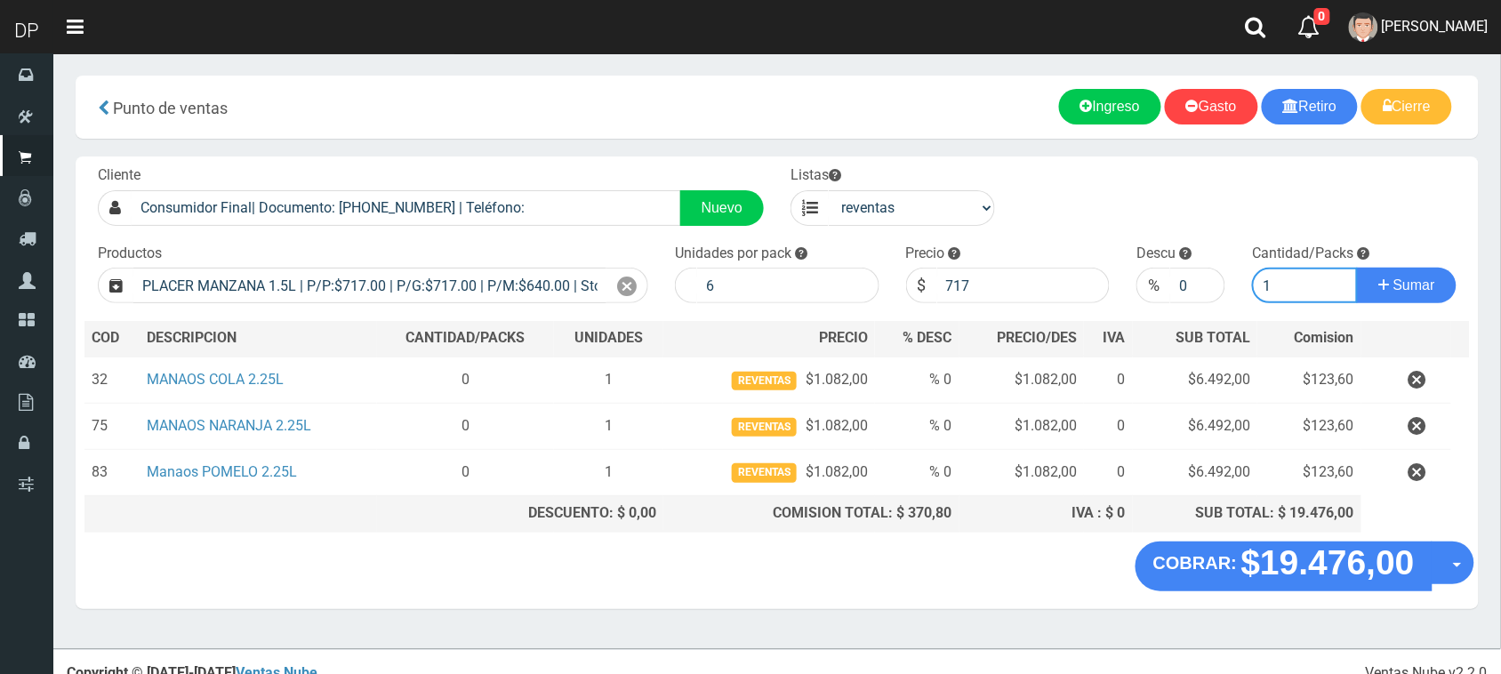
type input "1"
click at [1357, 268] on button "Sumar" at bounding box center [1407, 286] width 100 height 36
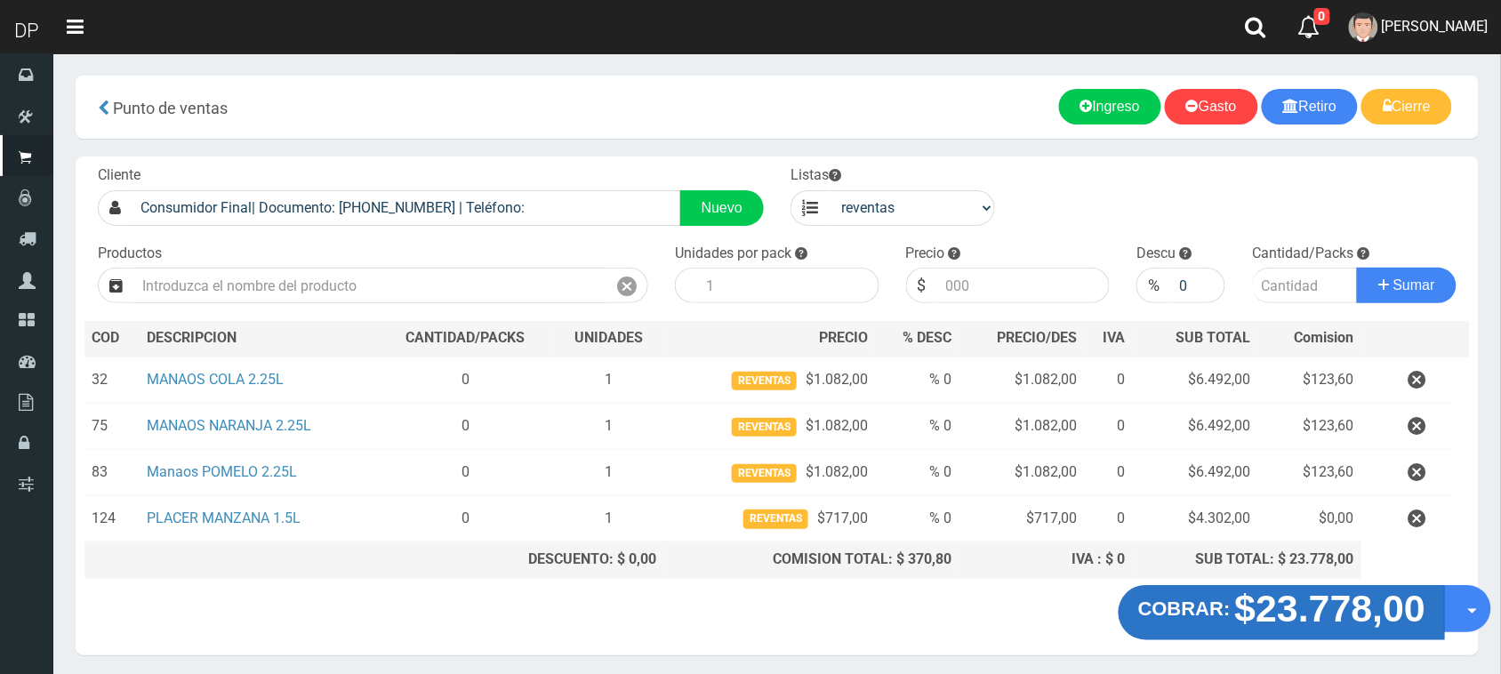
click at [1241, 600] on strong "$23.778,00" at bounding box center [1331, 608] width 191 height 42
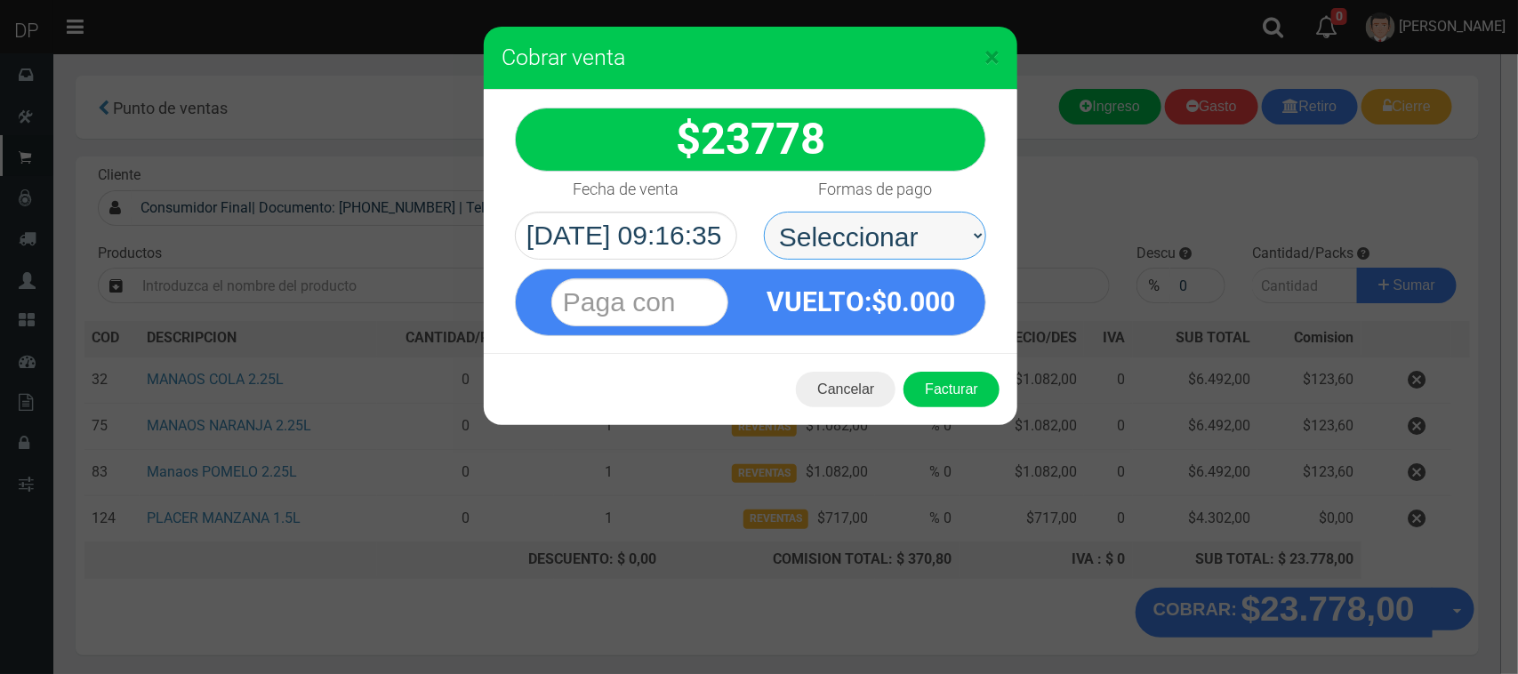
click at [882, 237] on select "Seleccionar Efectivo Tarjeta de Crédito Depósito Débito" at bounding box center [875, 236] width 222 height 48
select select "Efectivo"
click at [764, 212] on select "Seleccionar Efectivo Tarjeta de Crédito Depósito Débito" at bounding box center [875, 236] width 222 height 48
click at [957, 391] on button "Facturar" at bounding box center [952, 390] width 96 height 36
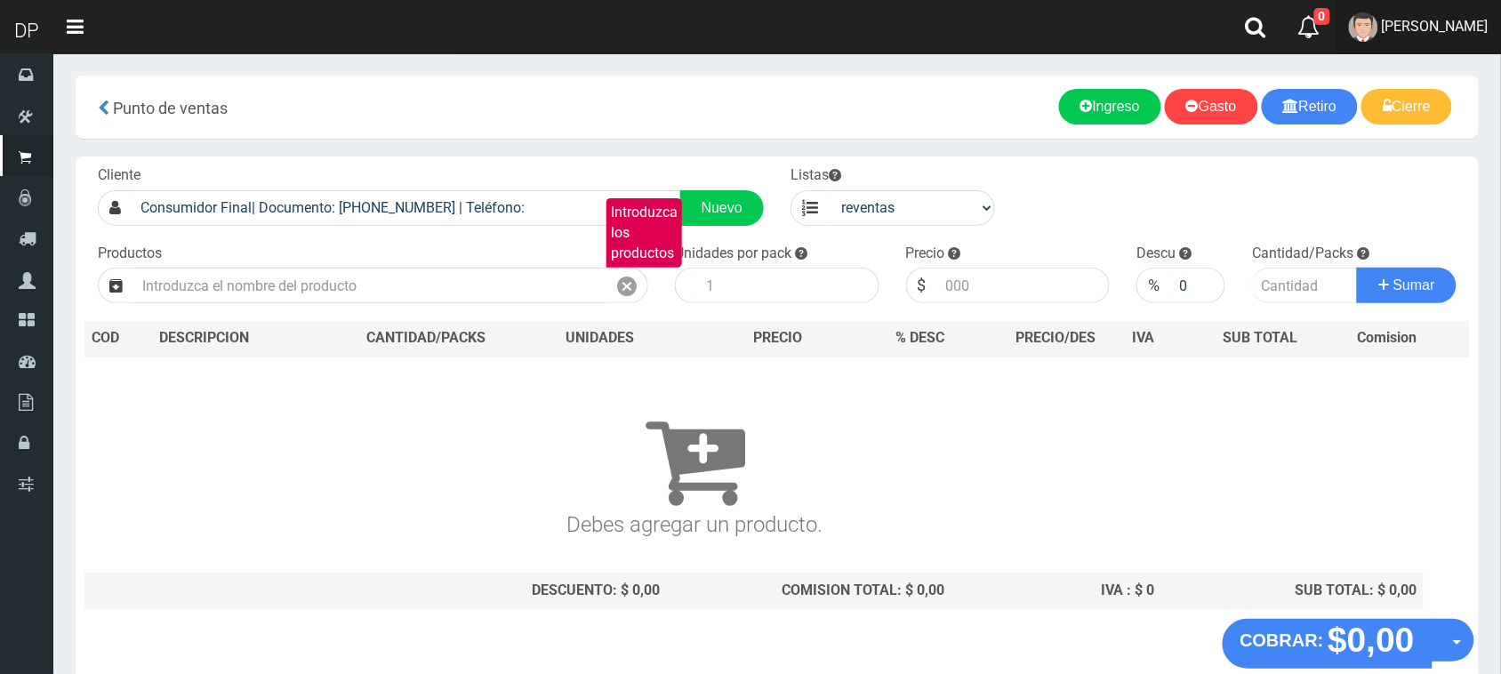
click at [1448, 19] on span "[PERSON_NAME]" at bounding box center [1435, 26] width 107 height 17
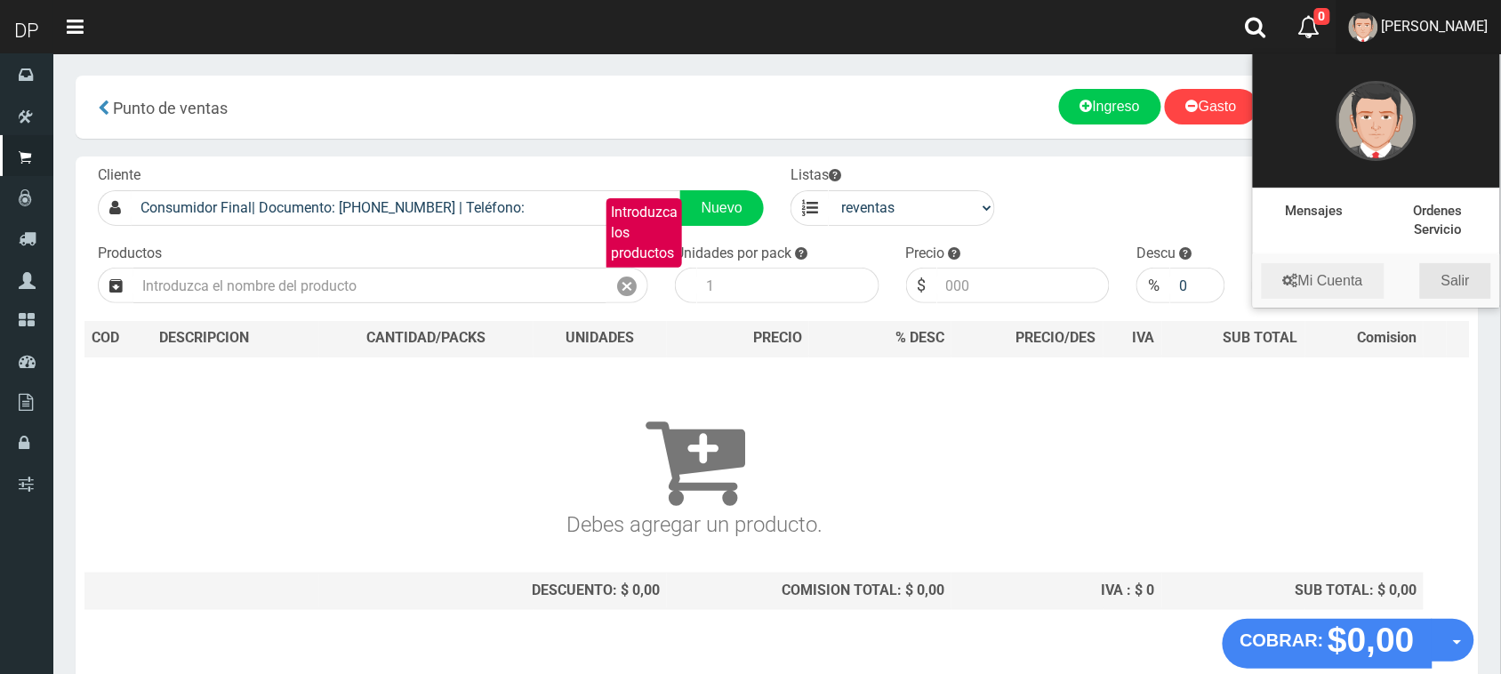
click at [1464, 278] on link "Salir" at bounding box center [1456, 281] width 71 height 36
